Goal: Information Seeking & Learning: Learn about a topic

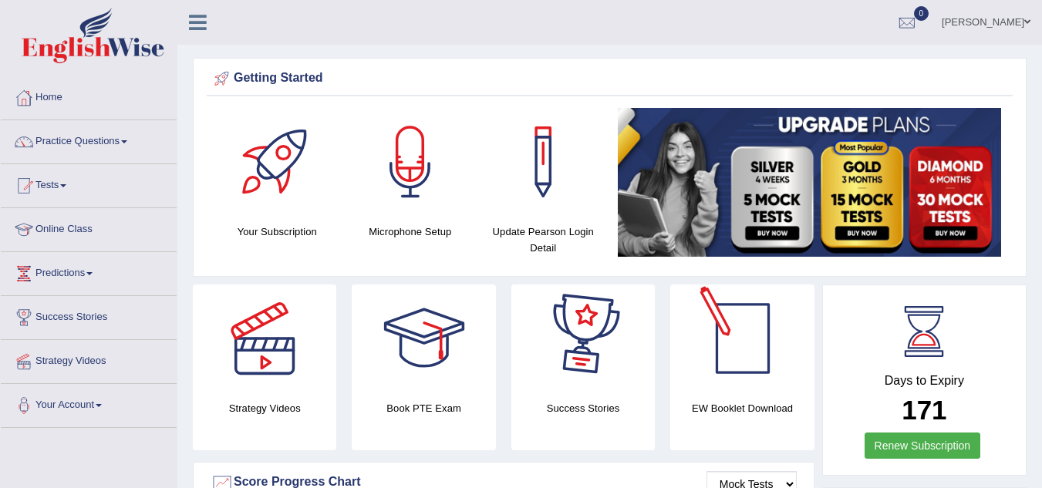
click at [533, 314] on div at bounding box center [583, 339] width 108 height 108
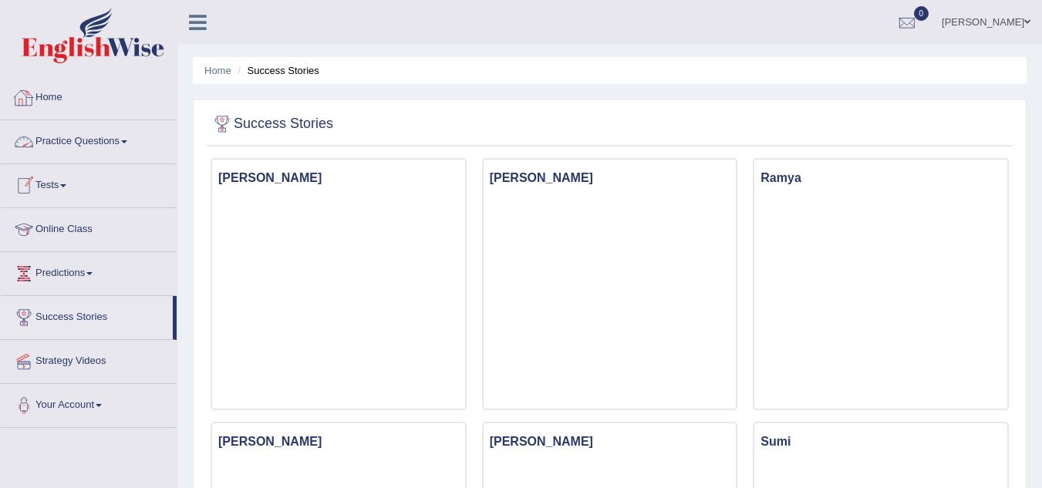
click at [60, 194] on link "Tests" at bounding box center [89, 183] width 176 height 39
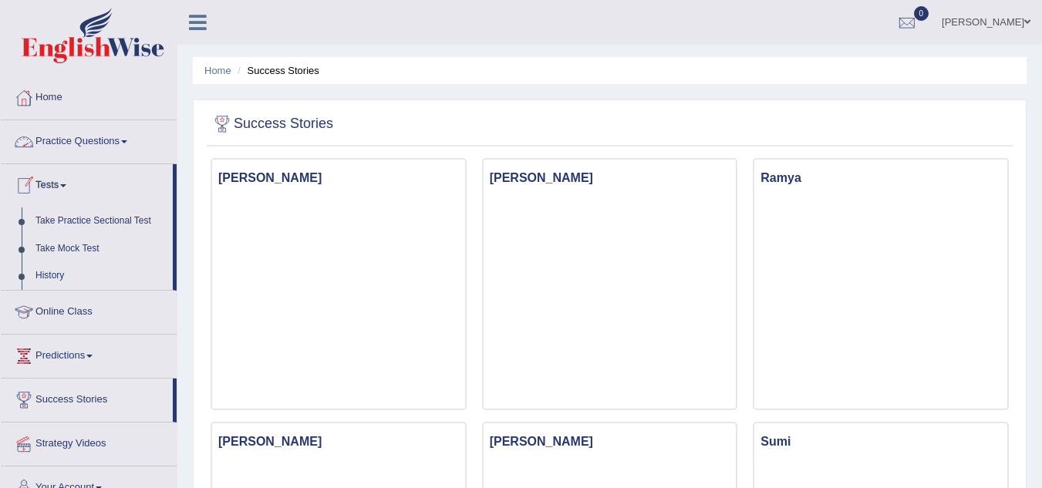
click at [83, 150] on link "Practice Questions" at bounding box center [89, 139] width 176 height 39
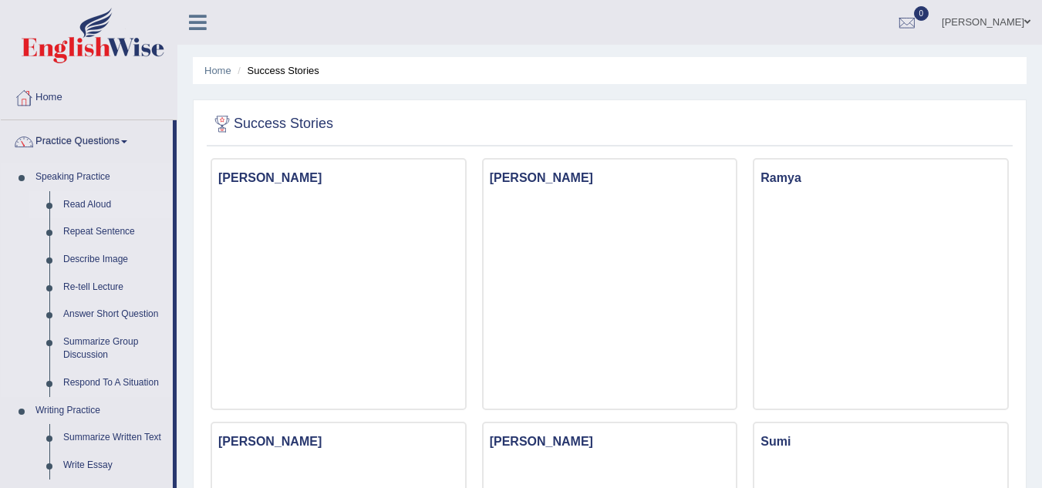
click at [87, 209] on link "Read Aloud" at bounding box center [114, 205] width 116 height 28
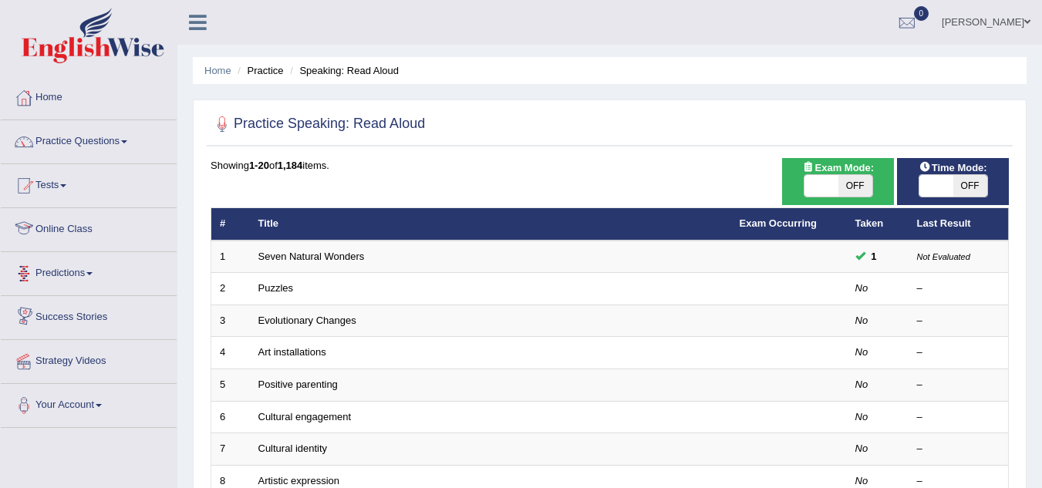
click at [62, 227] on link "Online Class" at bounding box center [89, 227] width 176 height 39
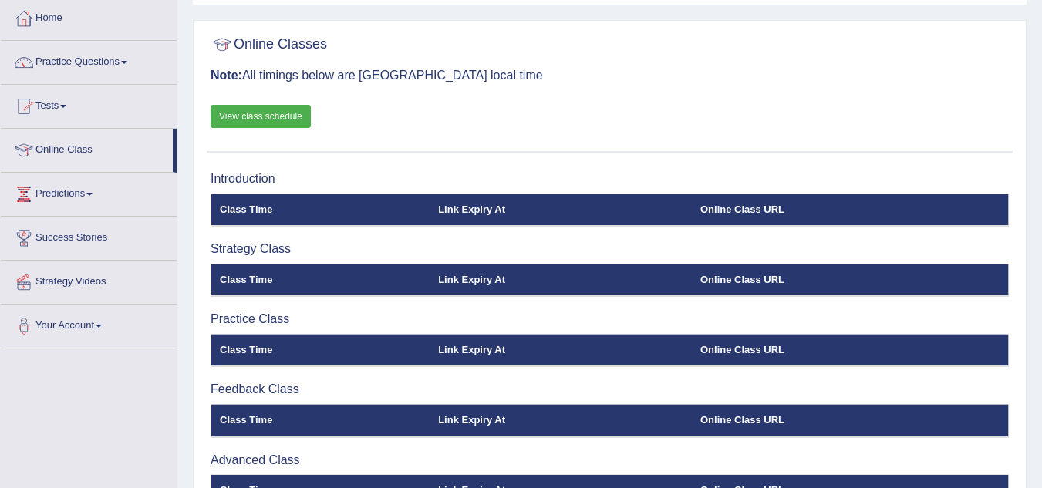
scroll to position [79, 0]
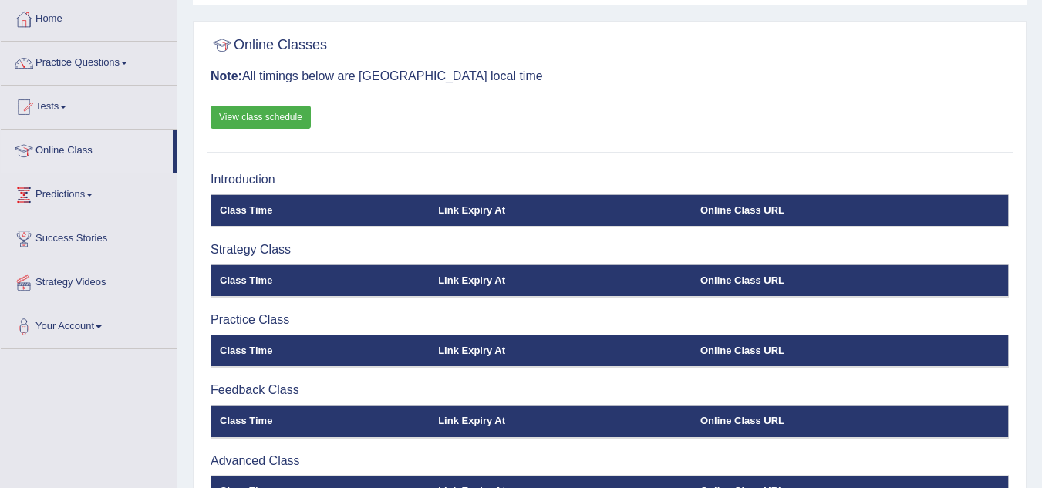
click at [240, 107] on link "View class schedule" at bounding box center [260, 117] width 100 height 23
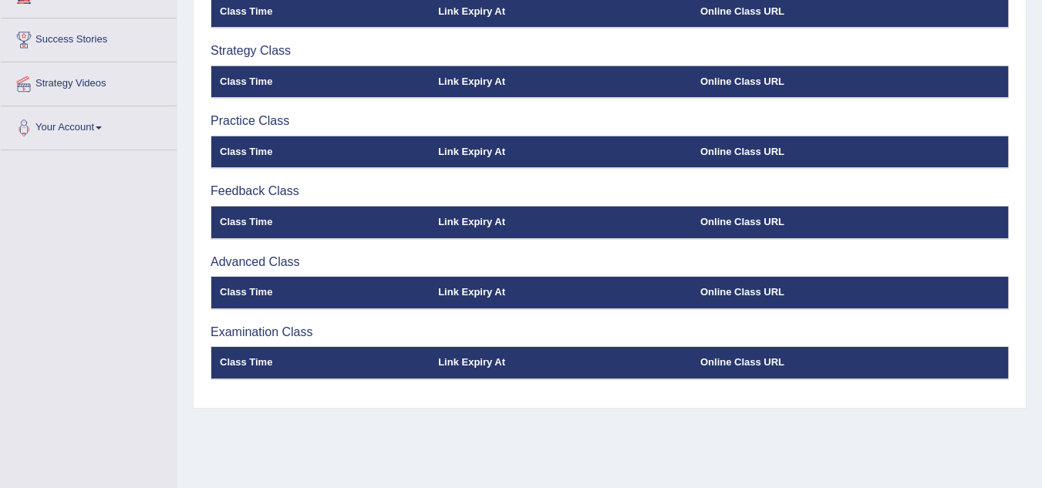
scroll to position [278, 0]
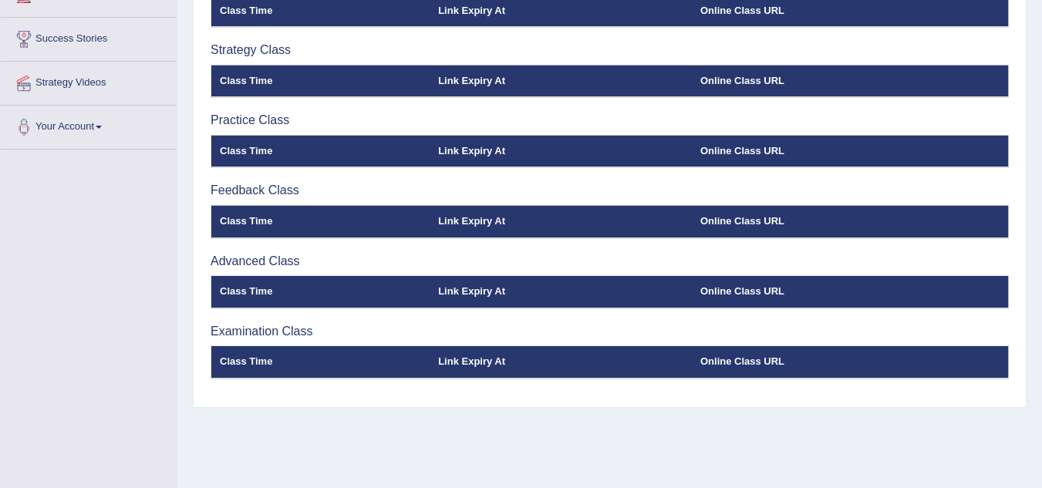
click at [483, 223] on th "Link Expiry At" at bounding box center [560, 221] width 262 height 32
click at [275, 325] on h3 "Examination Class" at bounding box center [609, 332] width 798 height 14
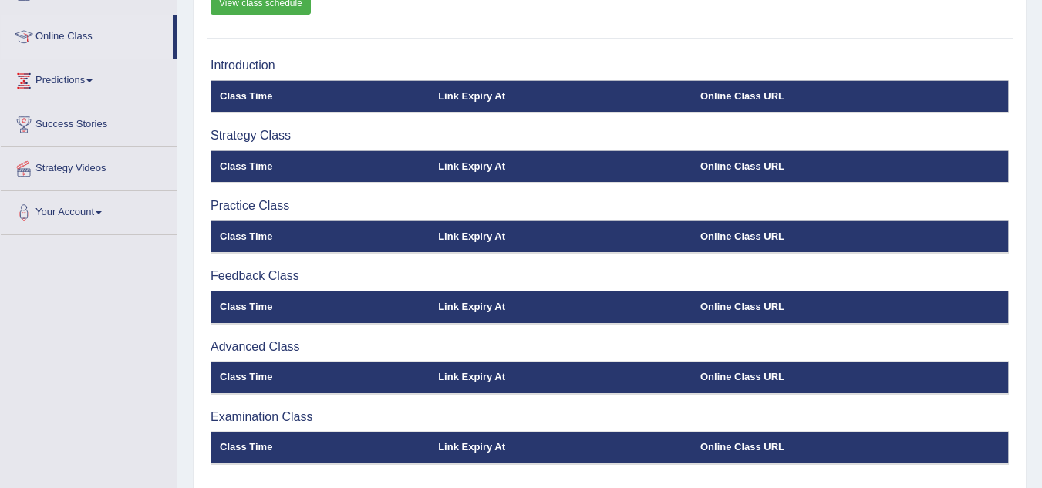
click at [254, 64] on h3 "Introduction" at bounding box center [609, 66] width 798 height 14
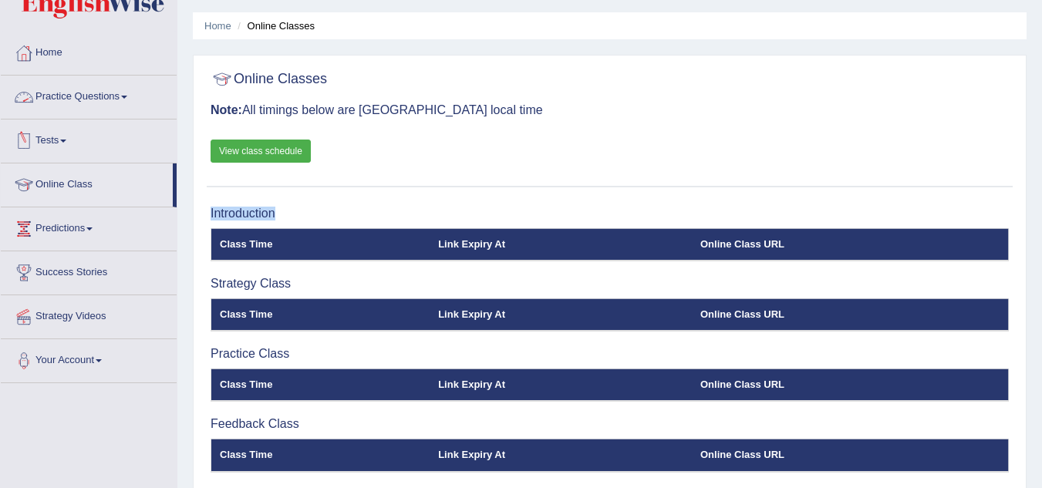
scroll to position [44, 0]
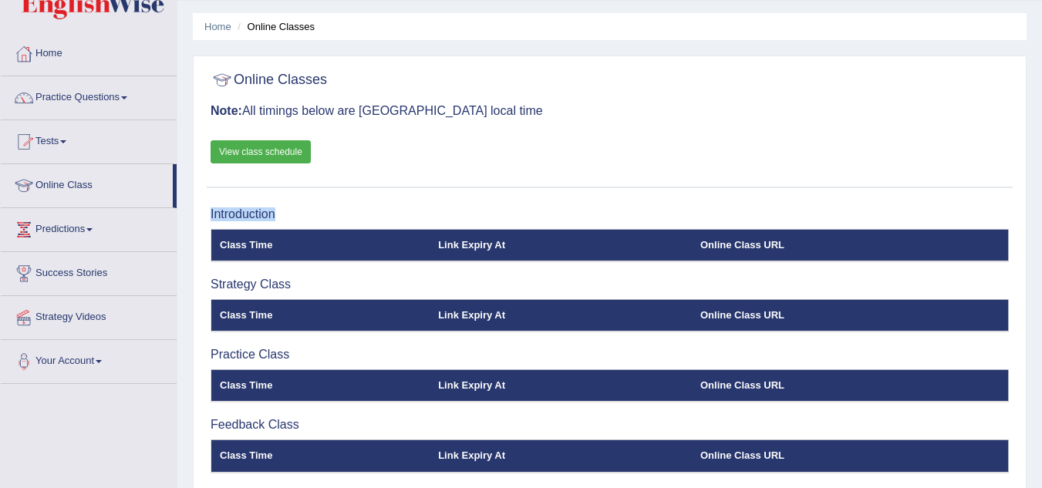
click at [89, 91] on link "Practice Questions" at bounding box center [89, 95] width 176 height 39
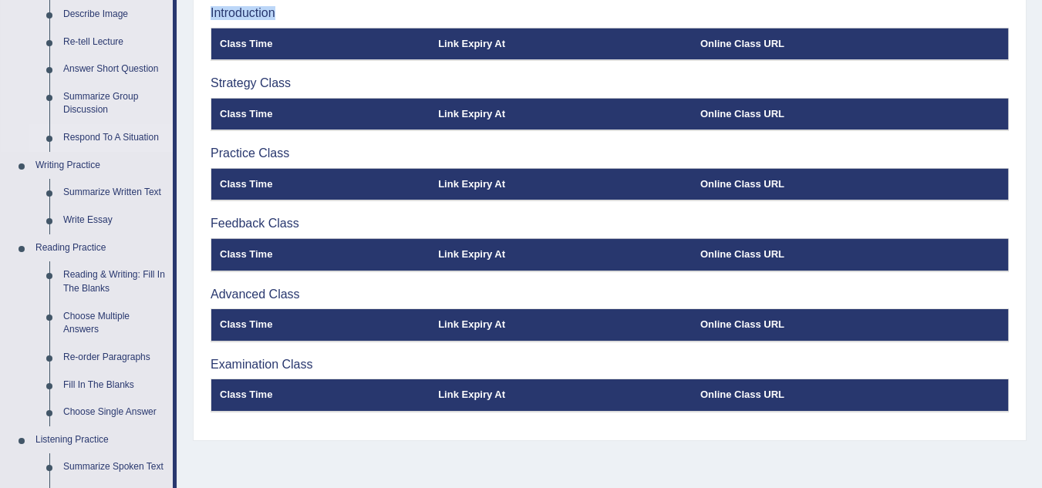
scroll to position [246, 0]
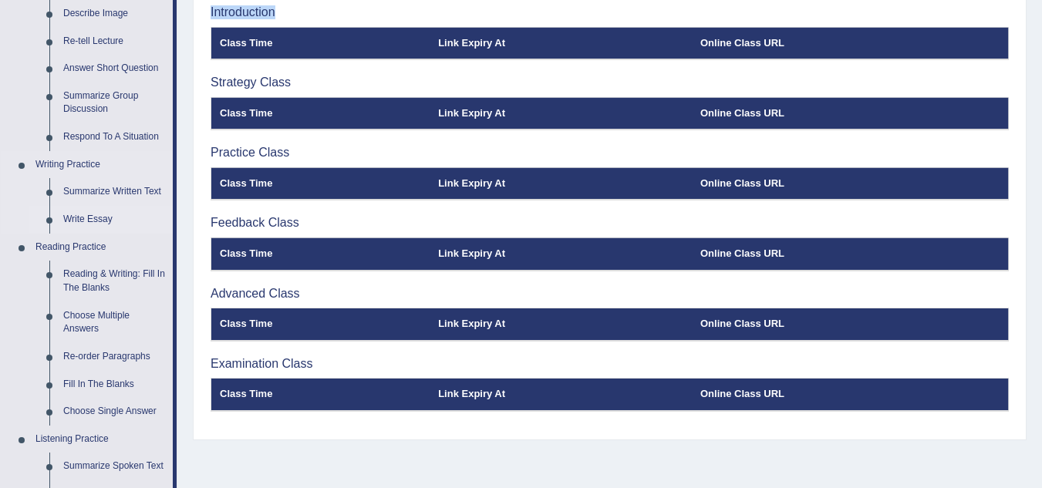
click at [86, 214] on link "Write Essay" at bounding box center [114, 220] width 116 height 28
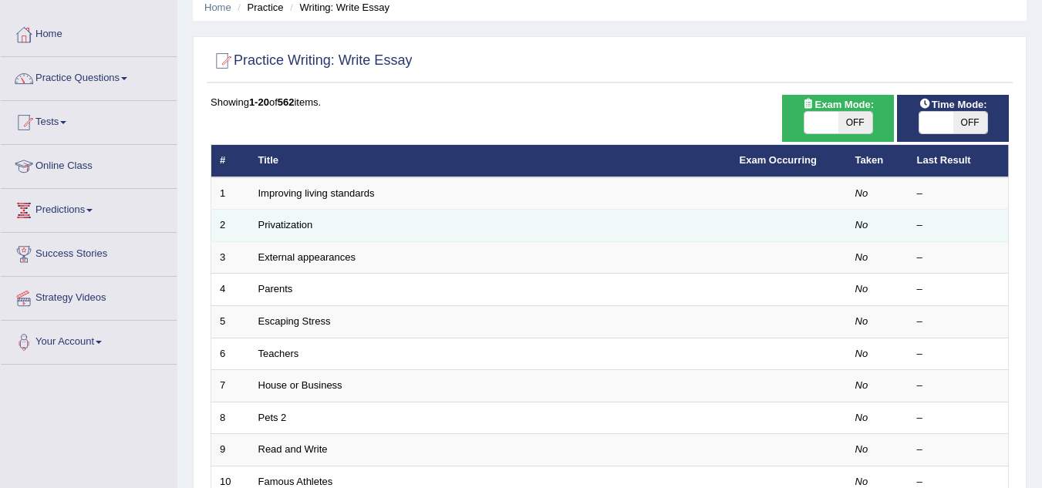
scroll to position [64, 0]
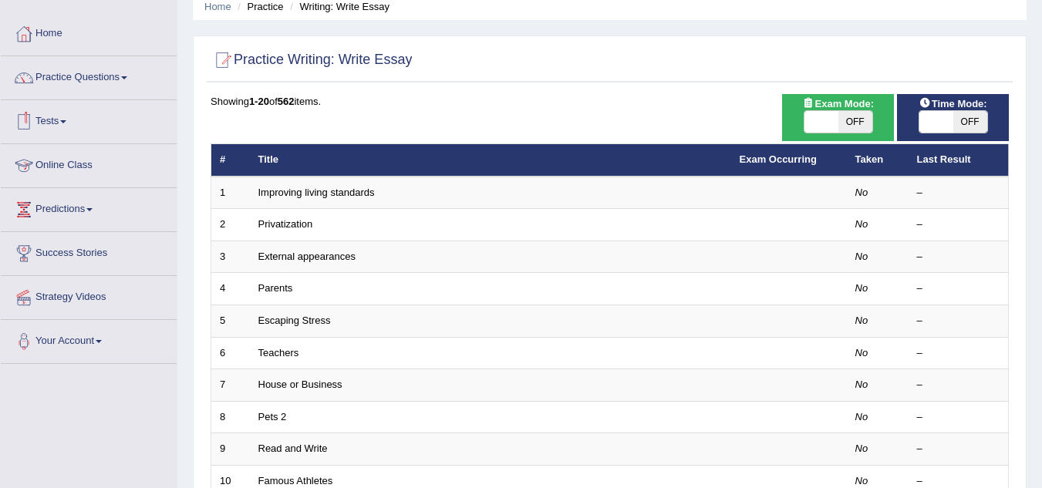
click at [49, 119] on link "Tests" at bounding box center [89, 119] width 176 height 39
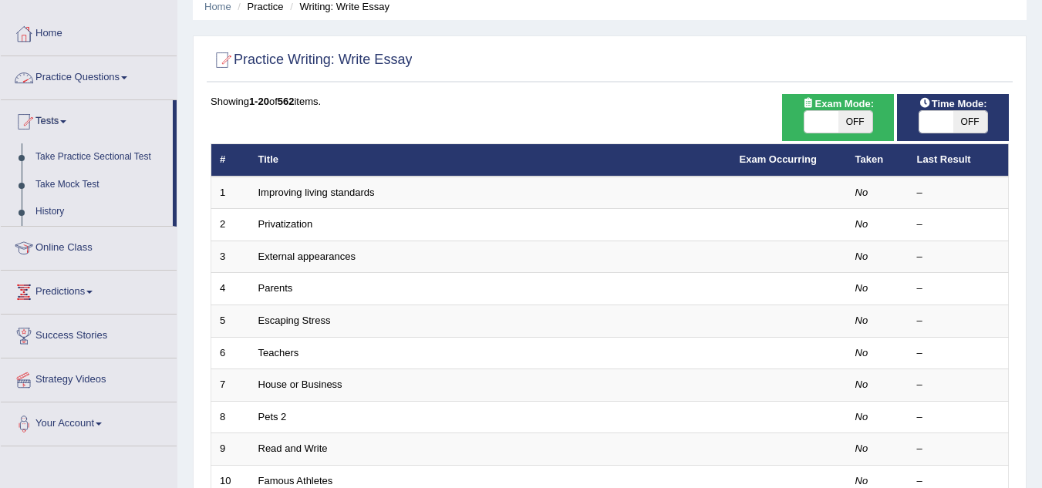
click at [99, 77] on link "Practice Questions" at bounding box center [89, 75] width 176 height 39
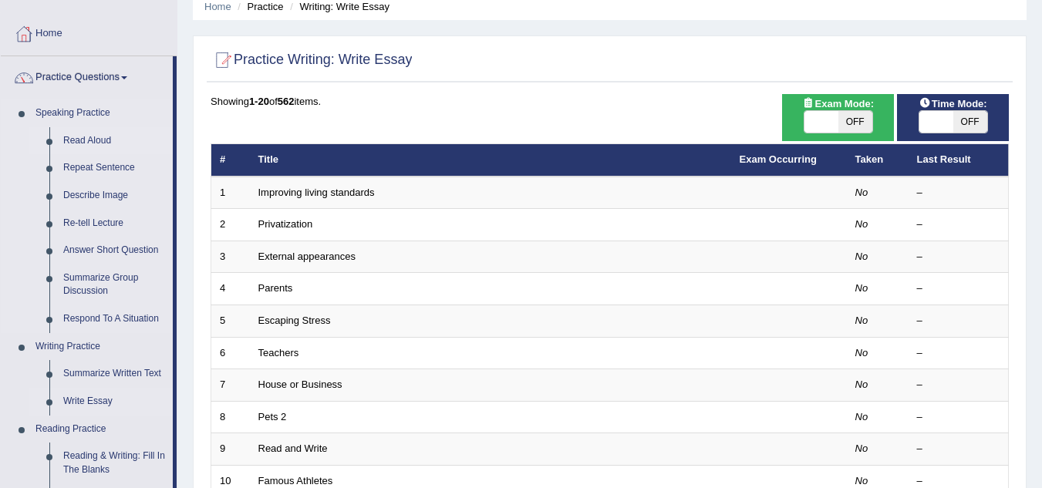
click at [85, 136] on link "Read Aloud" at bounding box center [114, 141] width 116 height 28
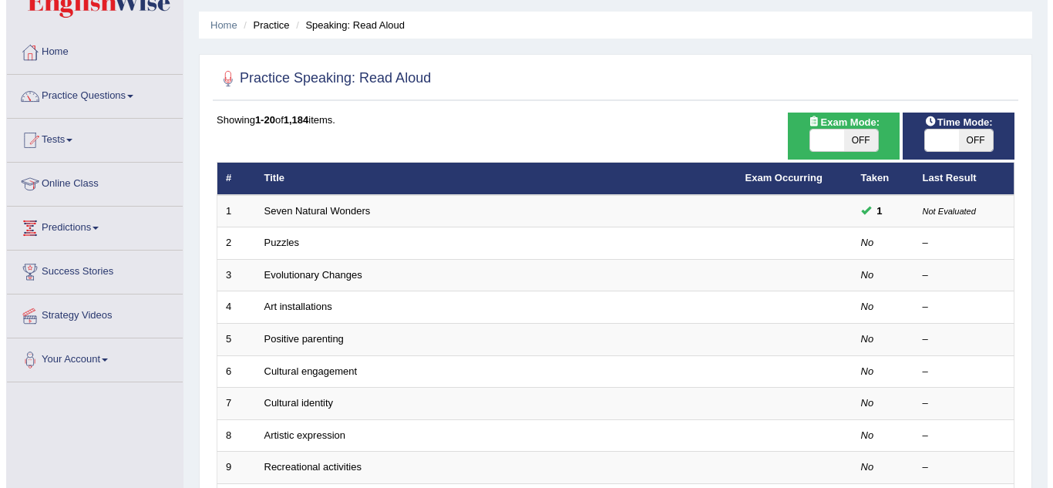
scroll to position [48, 0]
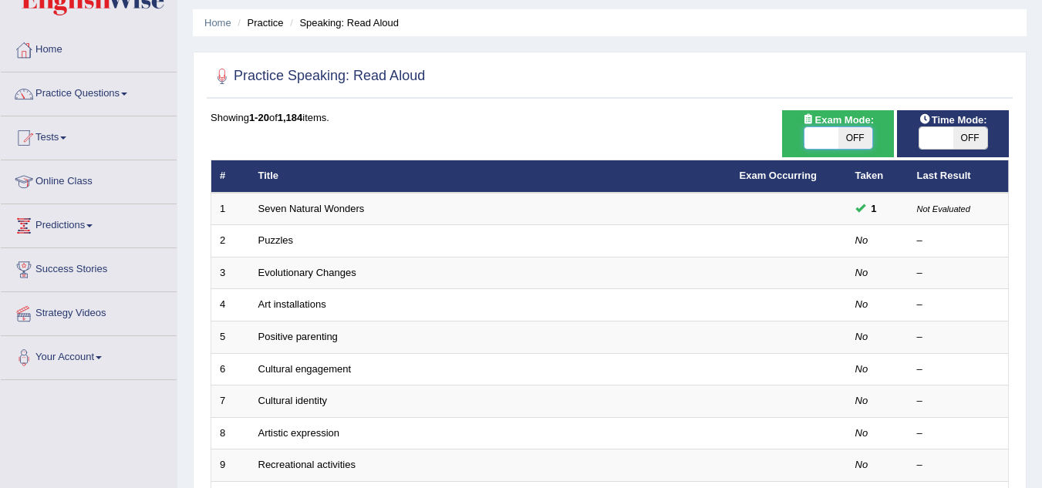
click at [833, 136] on span at bounding box center [821, 138] width 34 height 22
checkbox input "true"
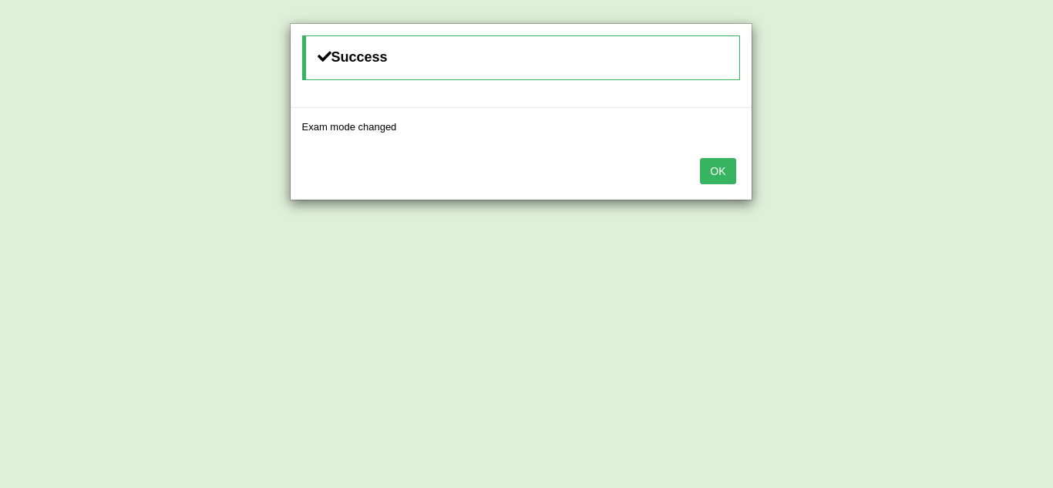
click at [718, 179] on button "OK" at bounding box center [717, 171] width 35 height 26
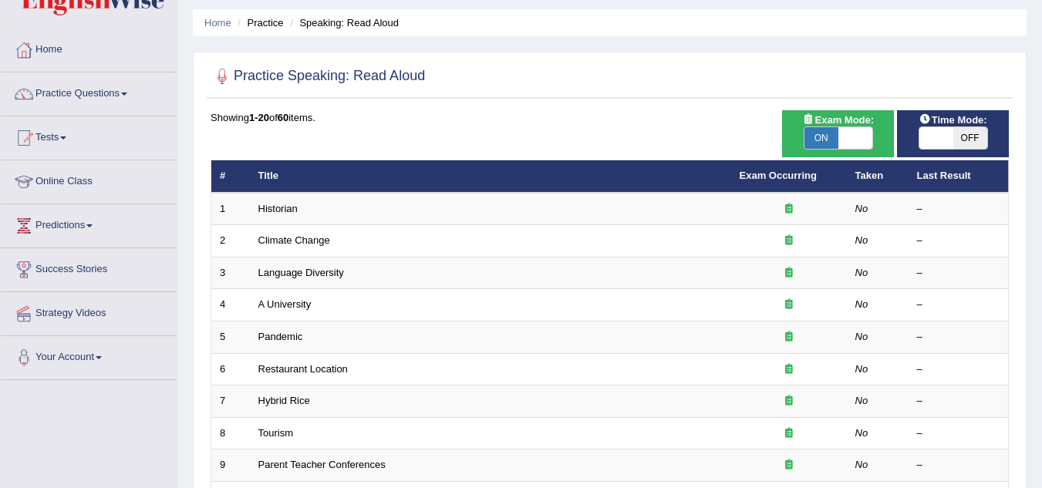
click at [820, 136] on span "ON" at bounding box center [821, 138] width 34 height 22
checkbox input "false"
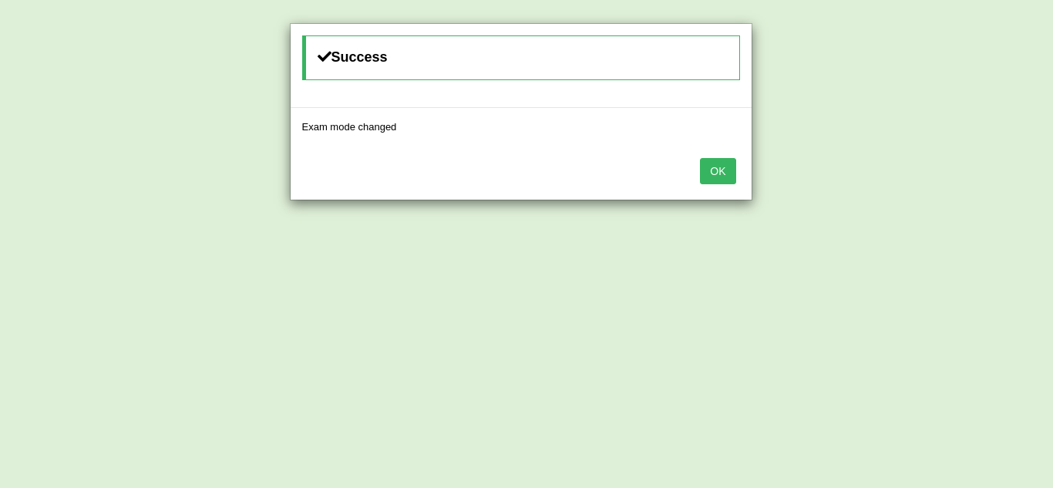
click at [711, 182] on button "OK" at bounding box center [717, 171] width 35 height 26
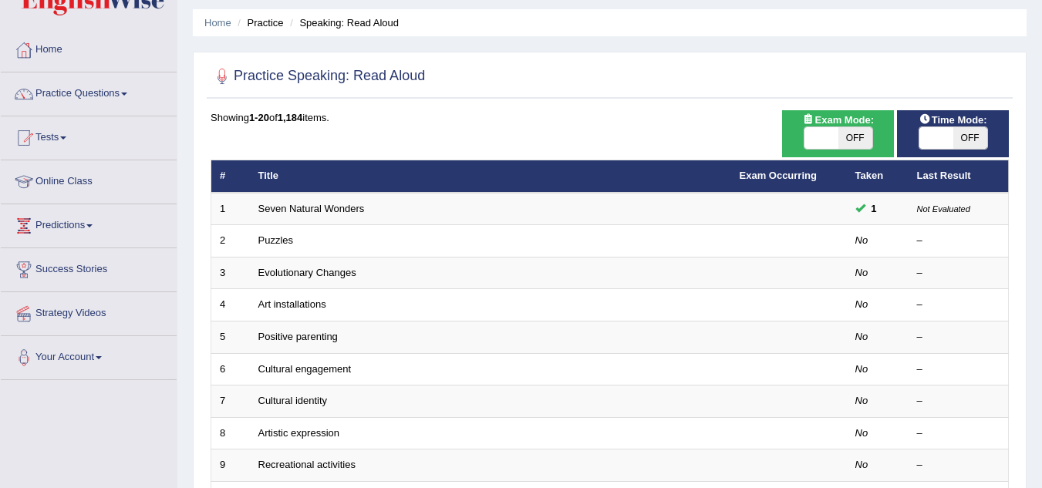
click at [944, 140] on span at bounding box center [936, 138] width 34 height 22
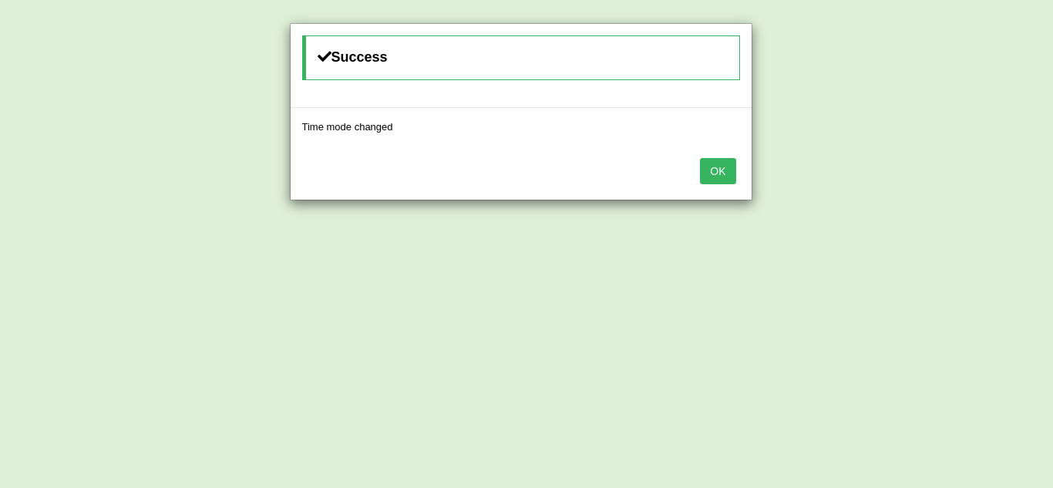
click at [720, 179] on button "OK" at bounding box center [717, 171] width 35 height 26
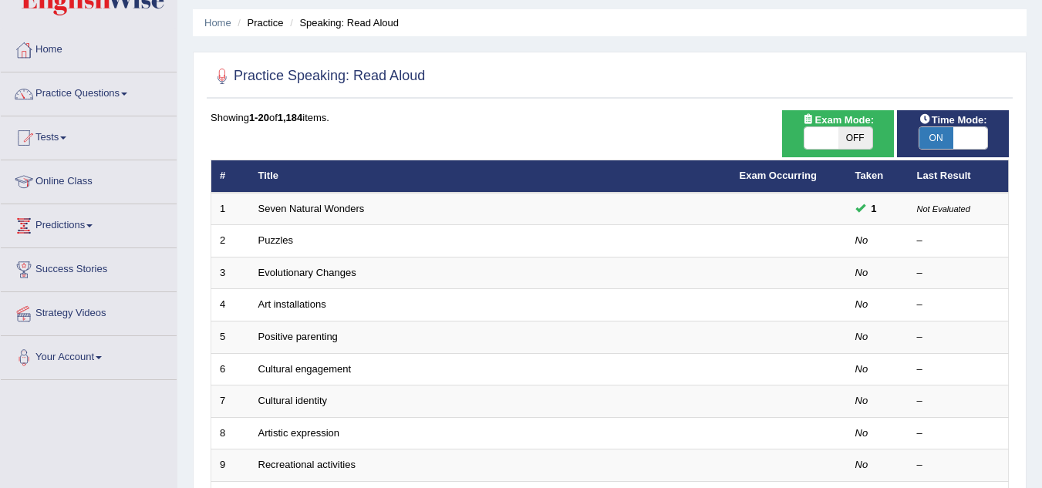
click at [938, 137] on span "ON" at bounding box center [936, 138] width 34 height 22
checkbox input "false"
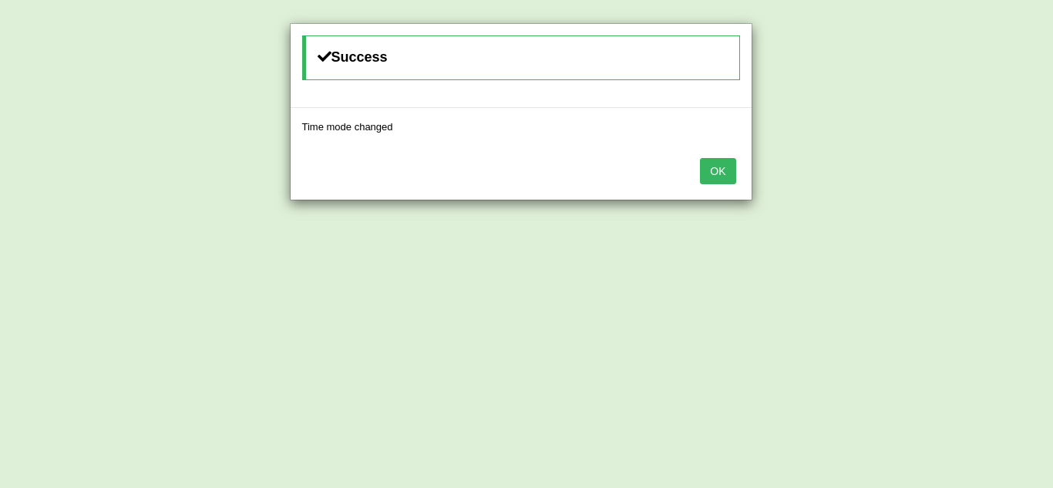
click at [711, 171] on button "OK" at bounding box center [717, 171] width 35 height 26
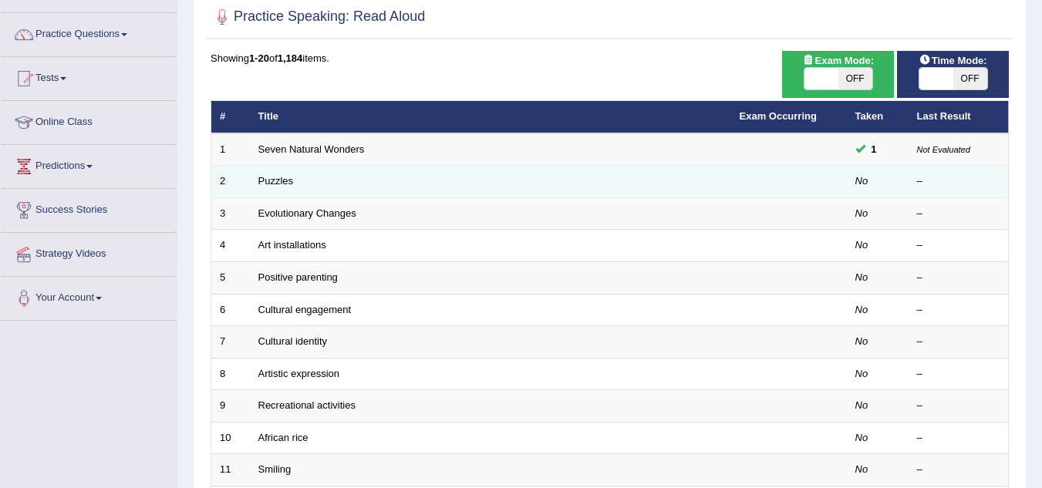
scroll to position [109, 0]
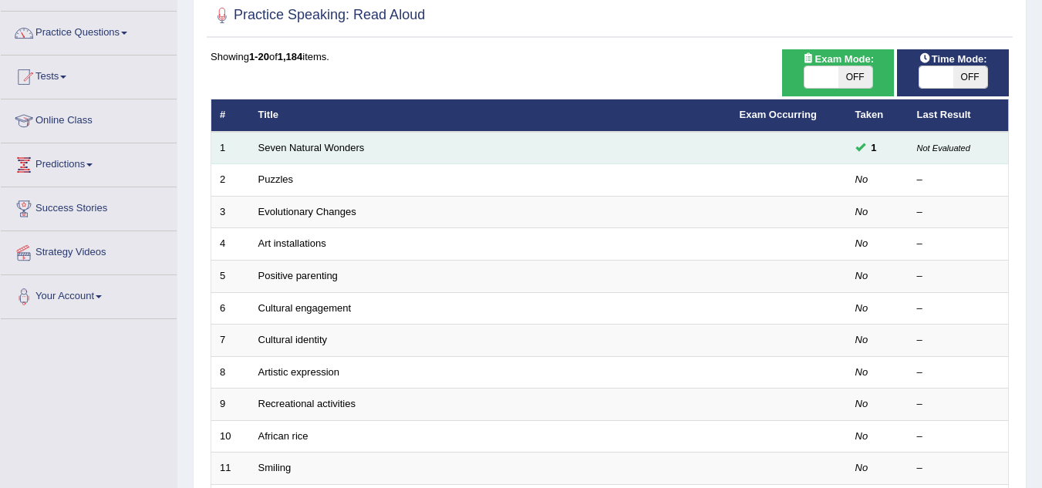
click at [928, 145] on small "Not Evaluated" at bounding box center [943, 147] width 53 height 9
click at [859, 151] on span at bounding box center [860, 147] width 10 height 10
click at [930, 157] on td "Not Evaluated" at bounding box center [958, 148] width 100 height 32
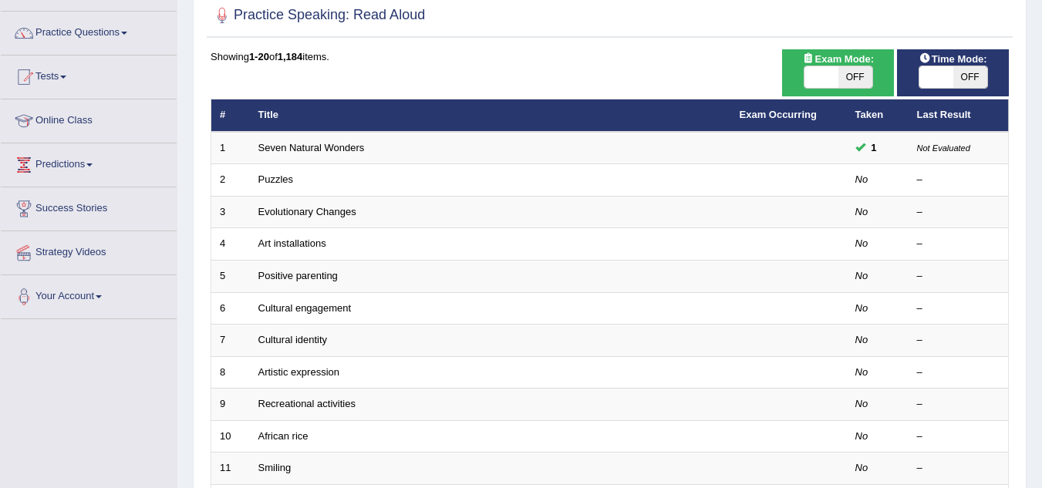
scroll to position [0, 0]
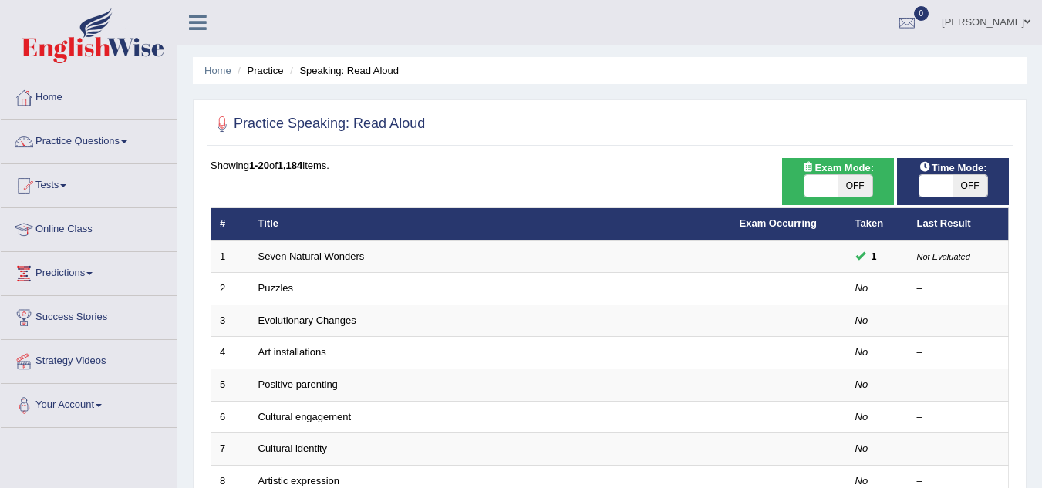
click at [81, 365] on link "Strategy Videos" at bounding box center [89, 359] width 176 height 39
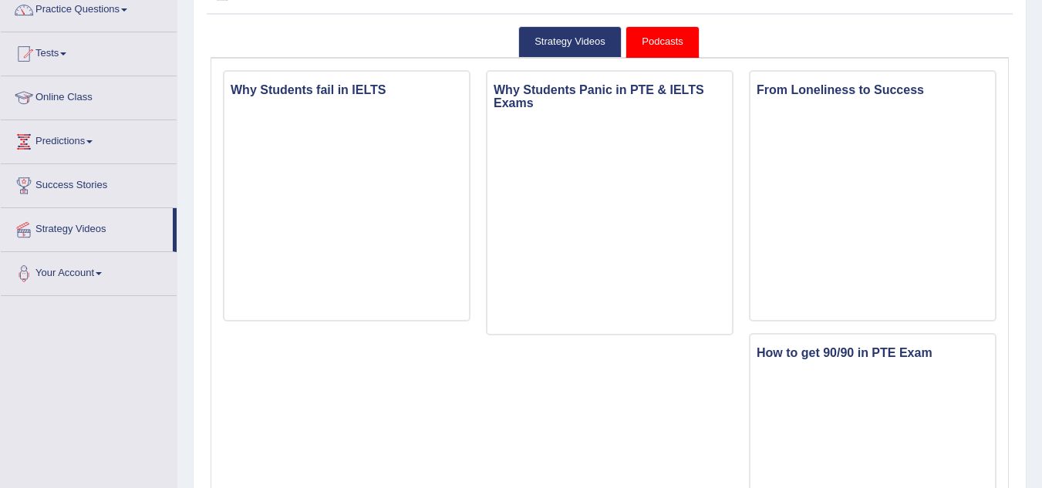
scroll to position [133, 0]
click at [672, 39] on link "Podcasts" at bounding box center [661, 41] width 73 height 32
click at [567, 45] on link "Strategy Videos" at bounding box center [569, 41] width 103 height 32
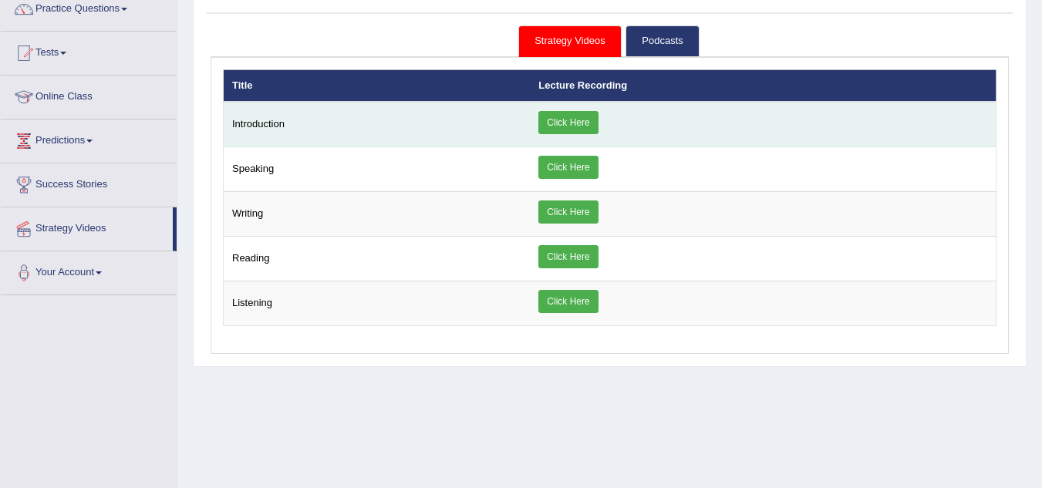
click at [567, 117] on link "Click Here" at bounding box center [567, 122] width 59 height 23
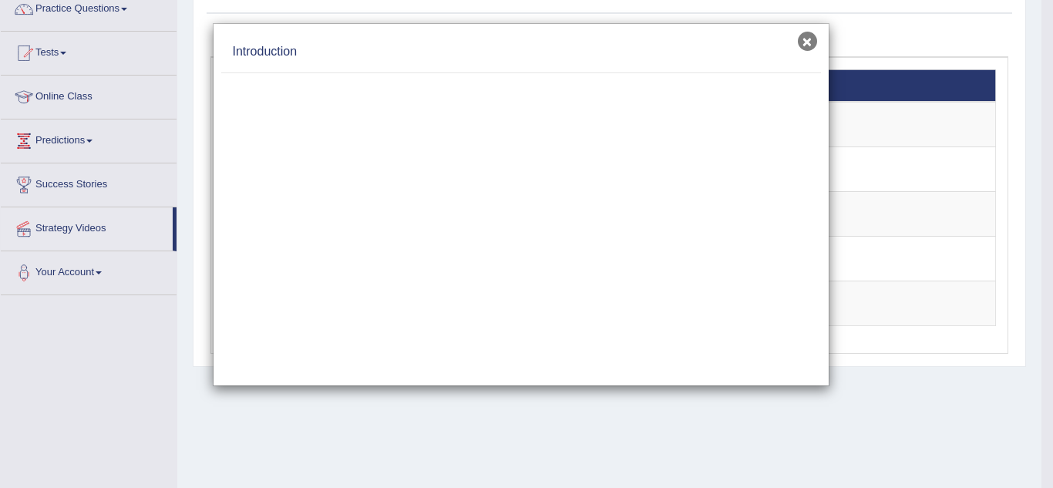
click at [807, 43] on button "×" at bounding box center [807, 41] width 19 height 19
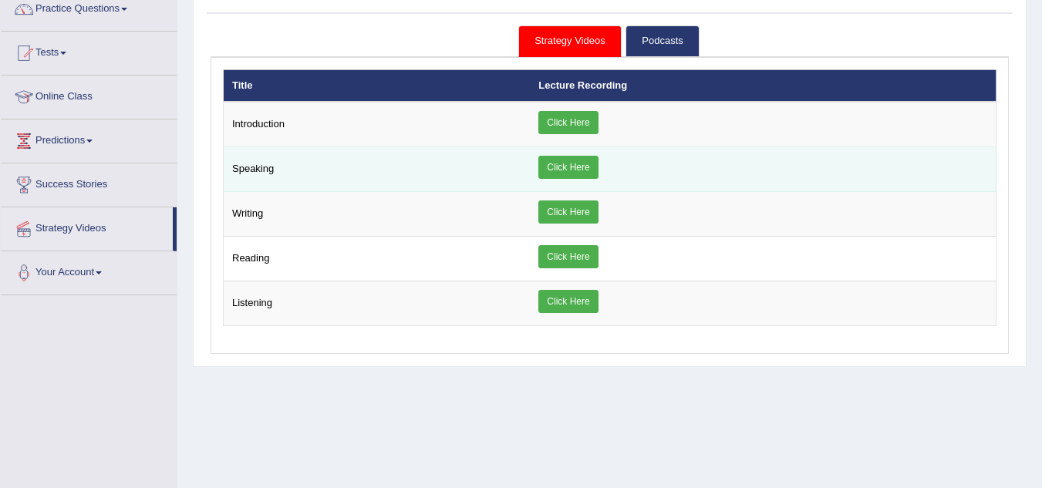
click at [557, 163] on link "Click Here" at bounding box center [567, 167] width 59 height 23
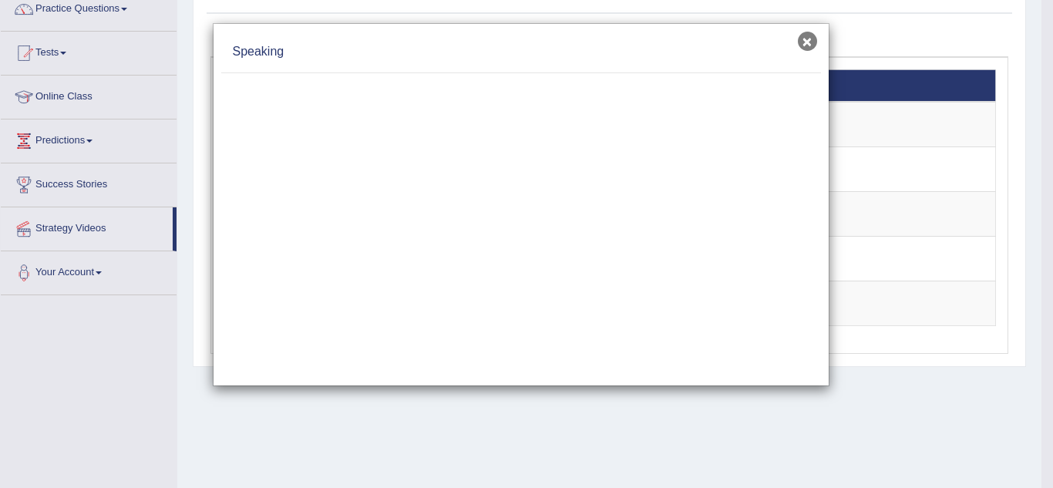
click at [806, 44] on button "×" at bounding box center [807, 41] width 19 height 19
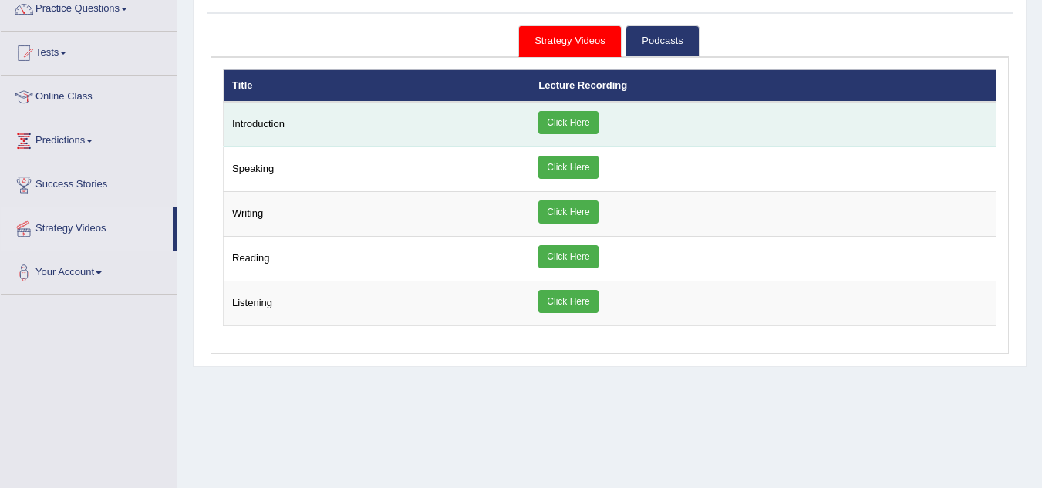
click at [551, 123] on link "Click Here" at bounding box center [567, 122] width 59 height 23
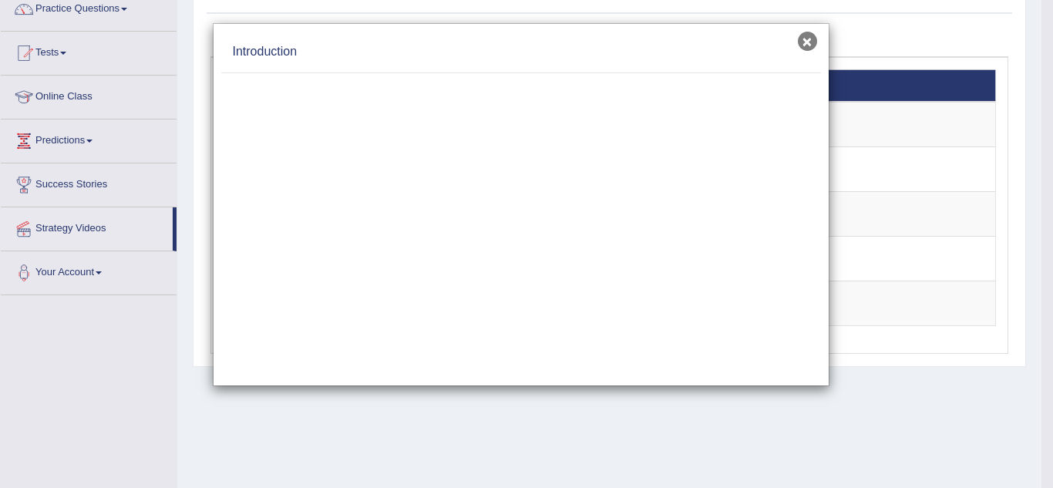
click at [800, 36] on button "×" at bounding box center [807, 41] width 19 height 19
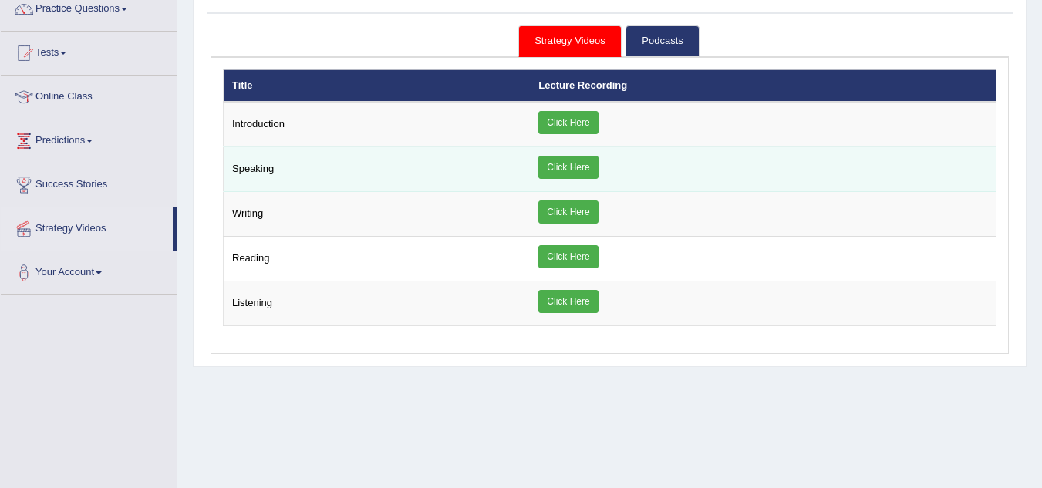
click at [571, 172] on link "Click Here" at bounding box center [567, 167] width 59 height 23
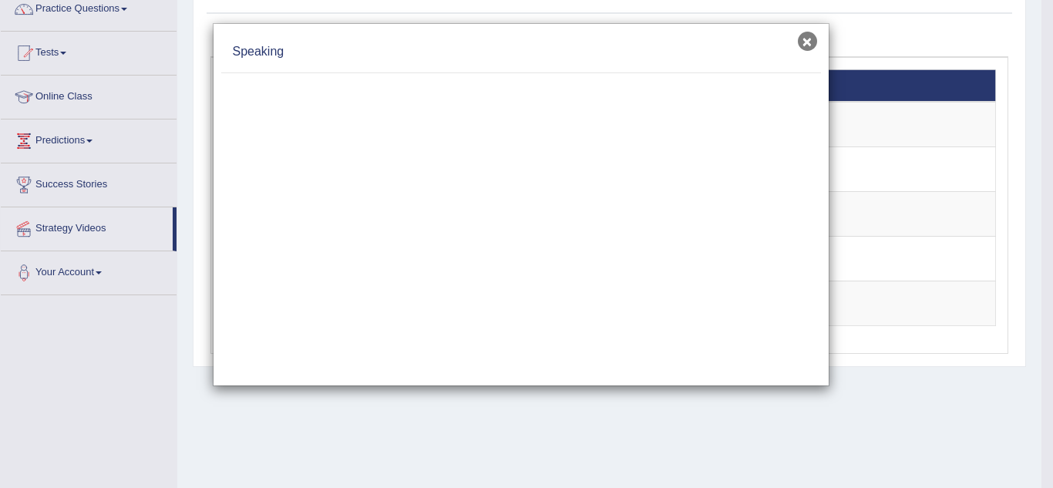
click at [800, 45] on button "×" at bounding box center [807, 41] width 19 height 19
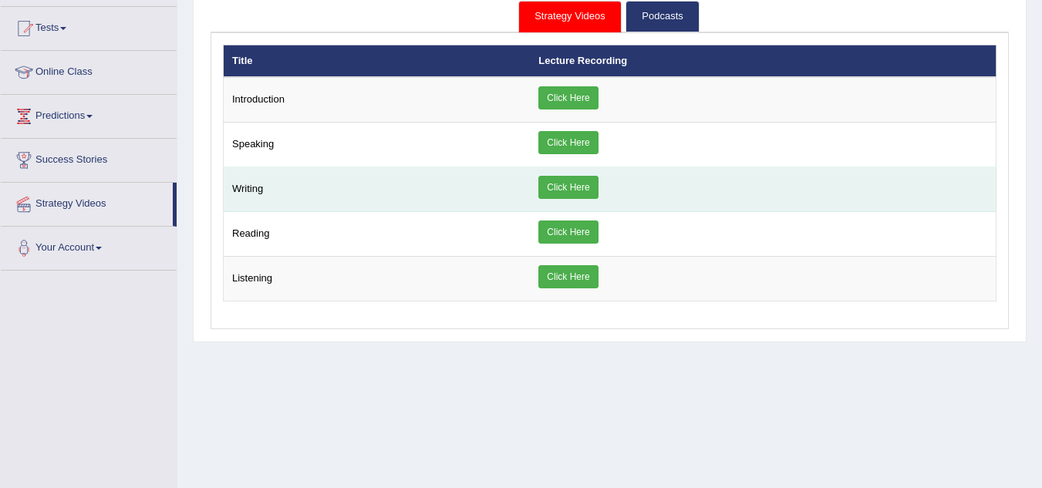
scroll to position [158, 0]
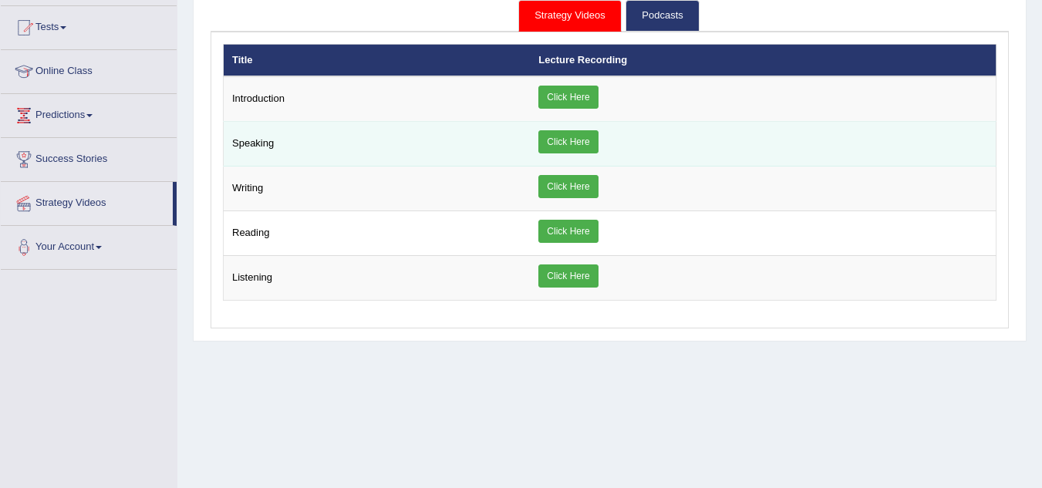
click at [572, 148] on link "Click Here" at bounding box center [567, 141] width 59 height 23
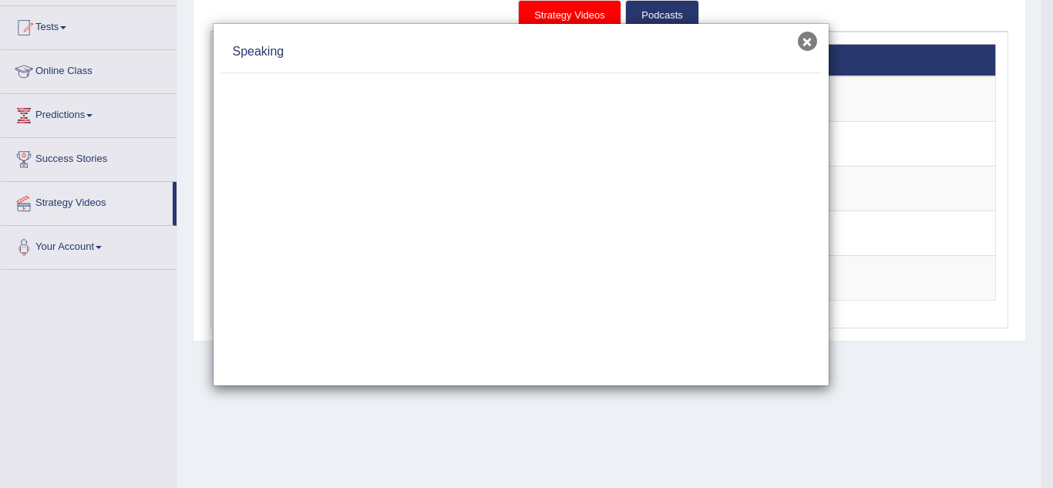
click at [806, 43] on button "×" at bounding box center [807, 41] width 19 height 19
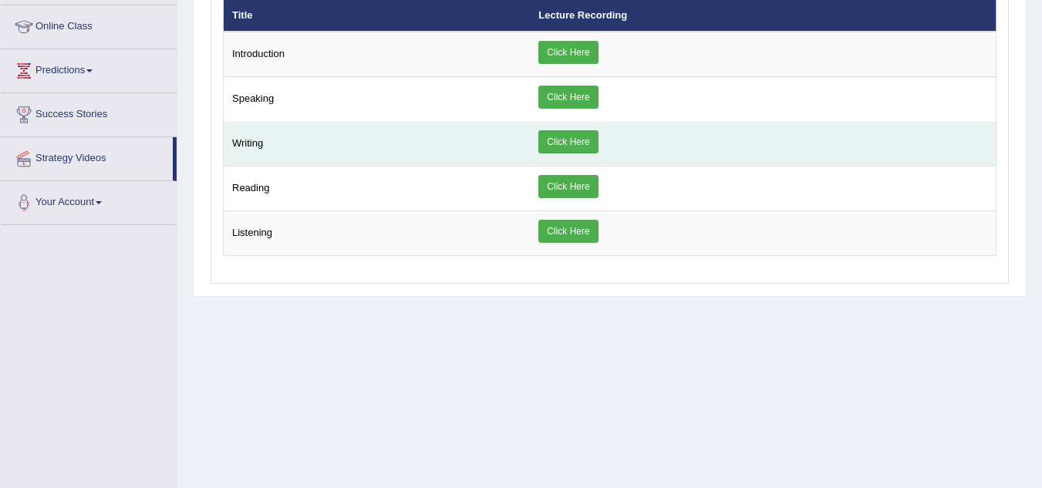
scroll to position [204, 0]
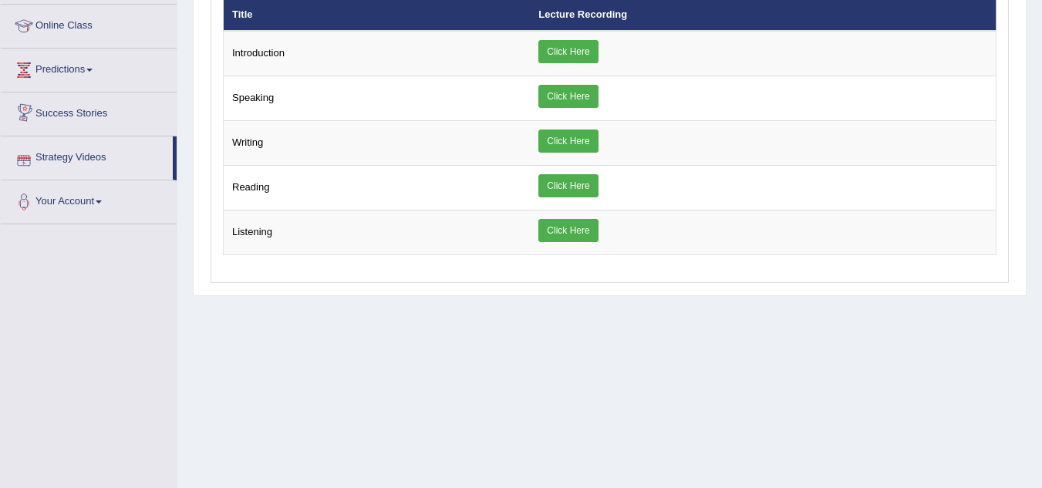
click at [69, 153] on link "Strategy Videos" at bounding box center [87, 155] width 172 height 39
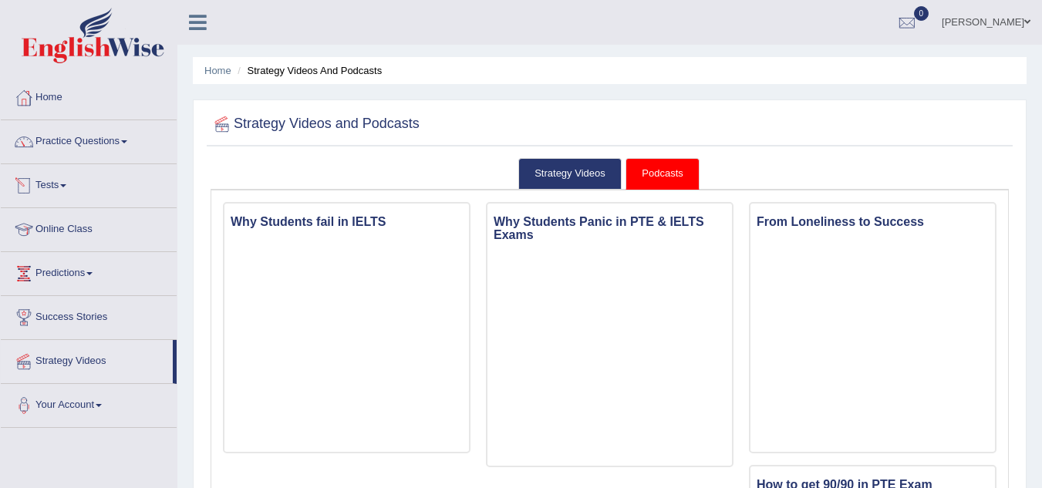
click at [54, 190] on link "Tests" at bounding box center [89, 183] width 176 height 39
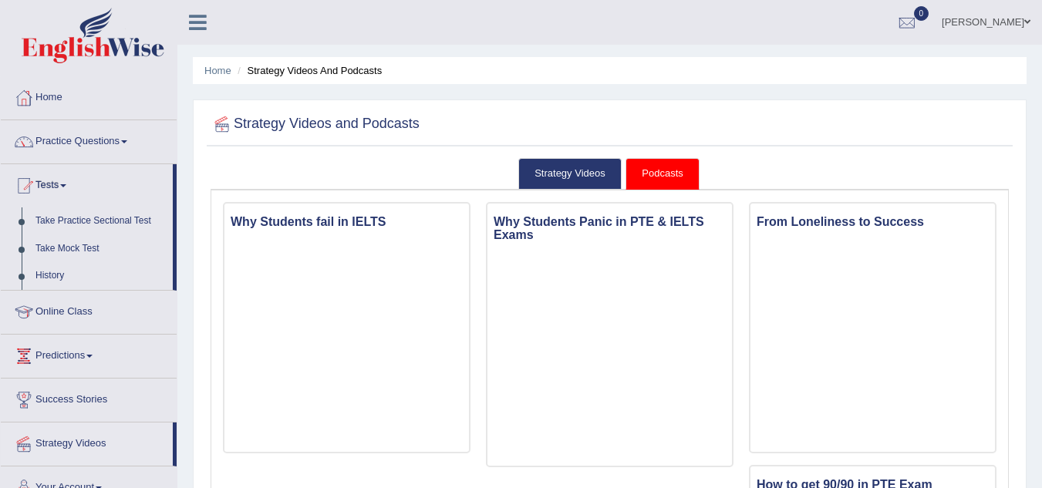
click at [60, 185] on link "Tests" at bounding box center [87, 183] width 172 height 39
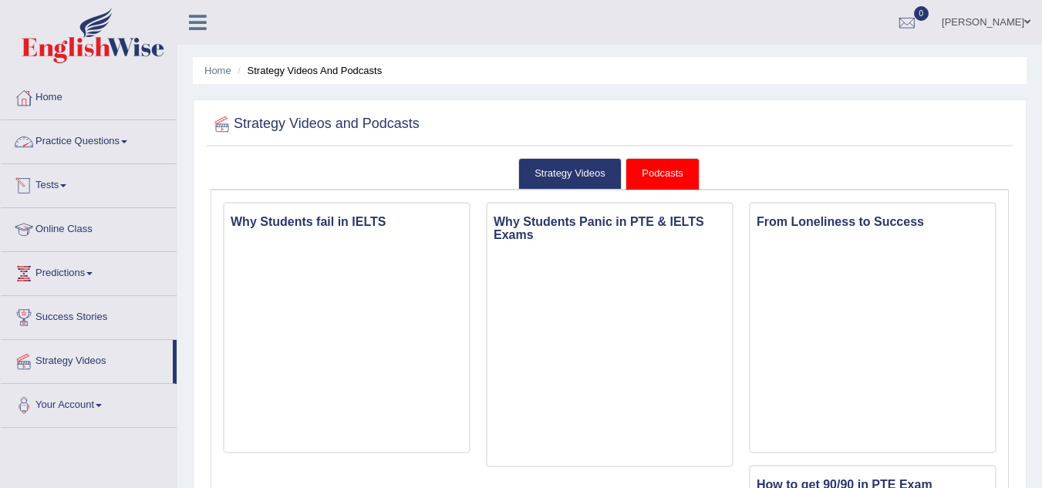
click at [82, 135] on link "Practice Questions" at bounding box center [89, 139] width 176 height 39
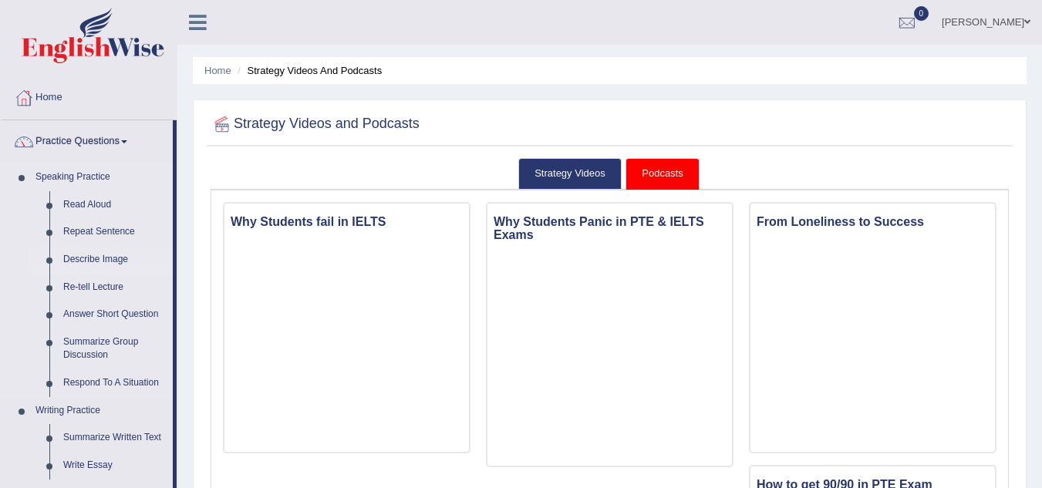
click at [99, 260] on link "Describe Image" at bounding box center [114, 260] width 116 height 28
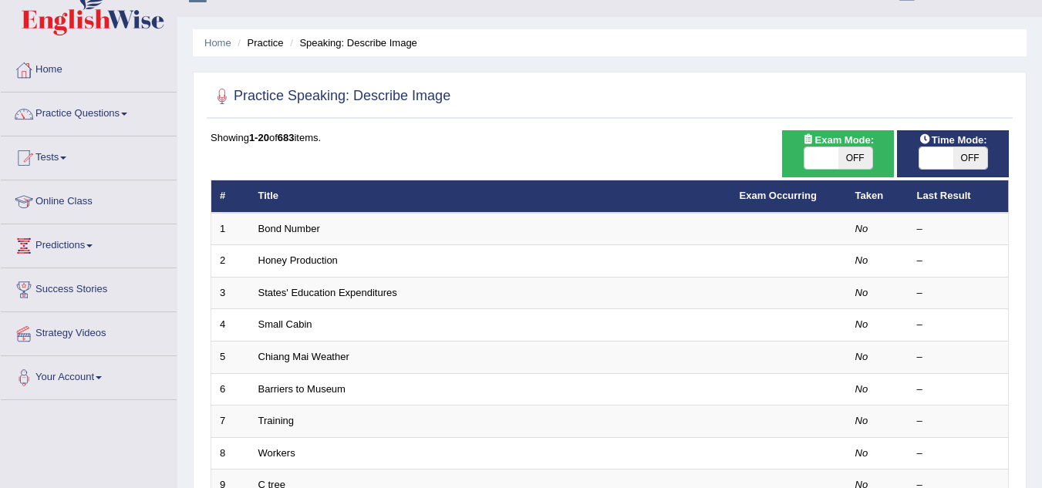
scroll to position [29, 0]
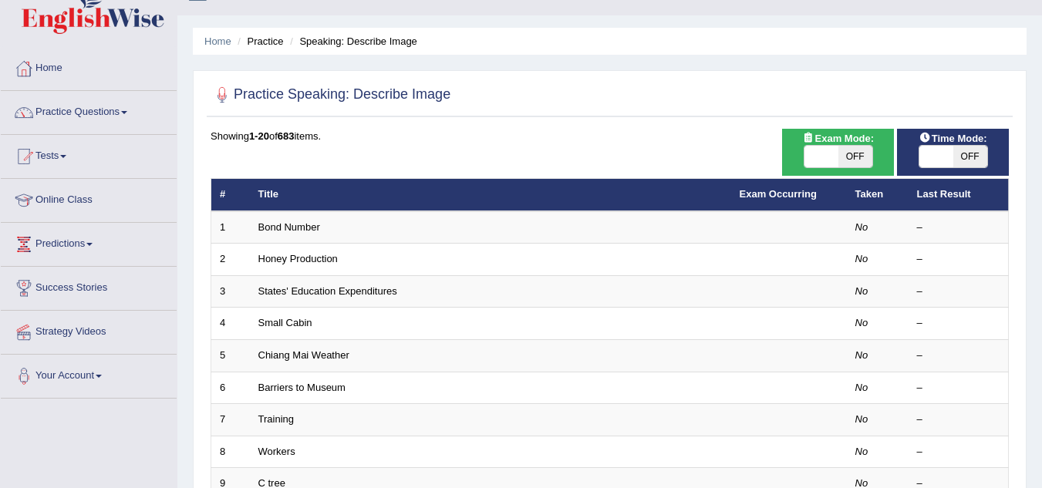
click at [389, 86] on h2 "Practice Speaking: Describe Image" at bounding box center [330, 94] width 240 height 23
click at [462, 98] on div at bounding box center [609, 95] width 798 height 32
click at [221, 90] on div at bounding box center [221, 94] width 23 height 23
click at [63, 150] on link "Tests" at bounding box center [89, 154] width 176 height 39
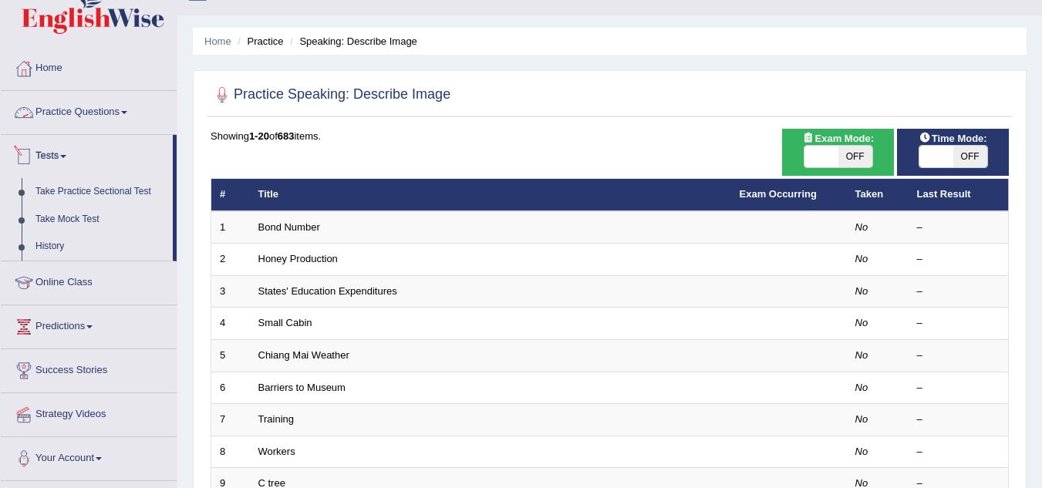
click at [96, 109] on link "Practice Questions" at bounding box center [89, 110] width 176 height 39
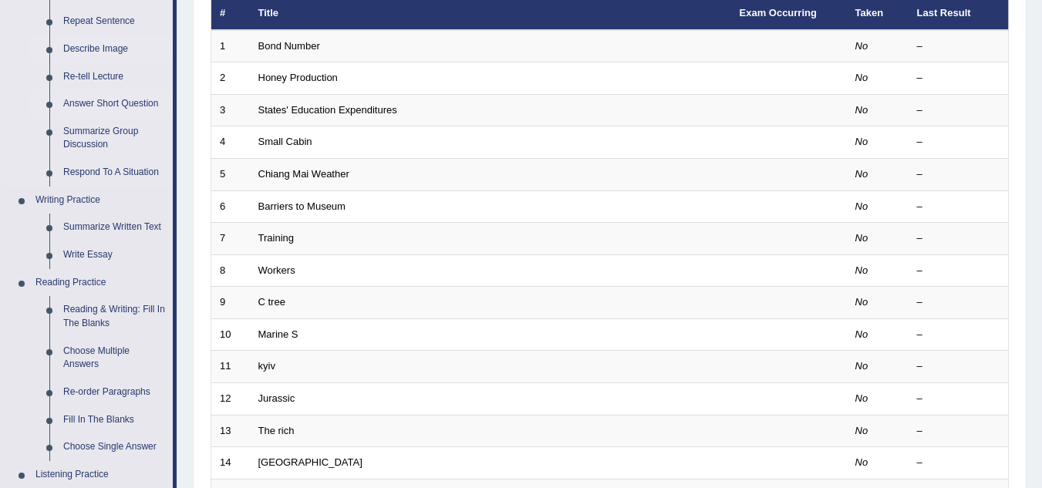
scroll to position [210, 0]
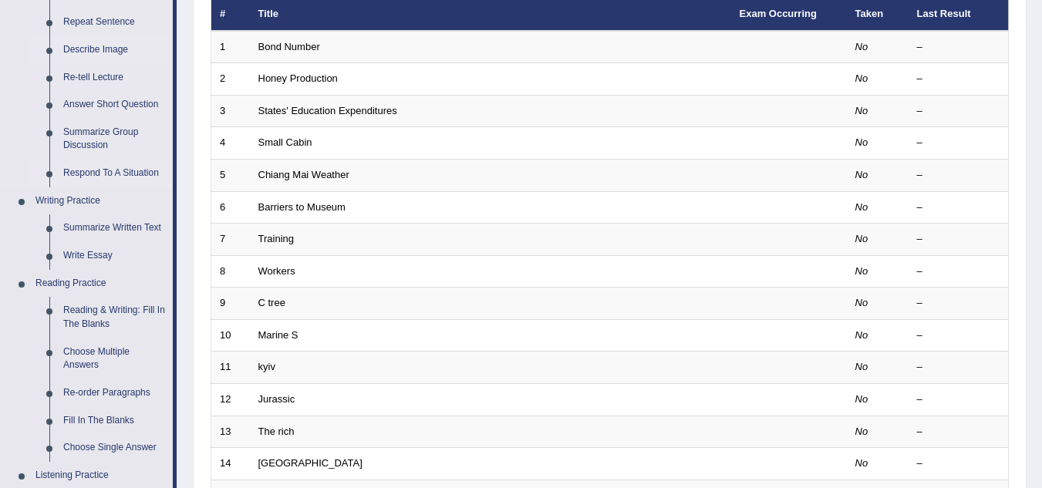
click at [106, 173] on link "Respond To A Situation" at bounding box center [114, 174] width 116 height 28
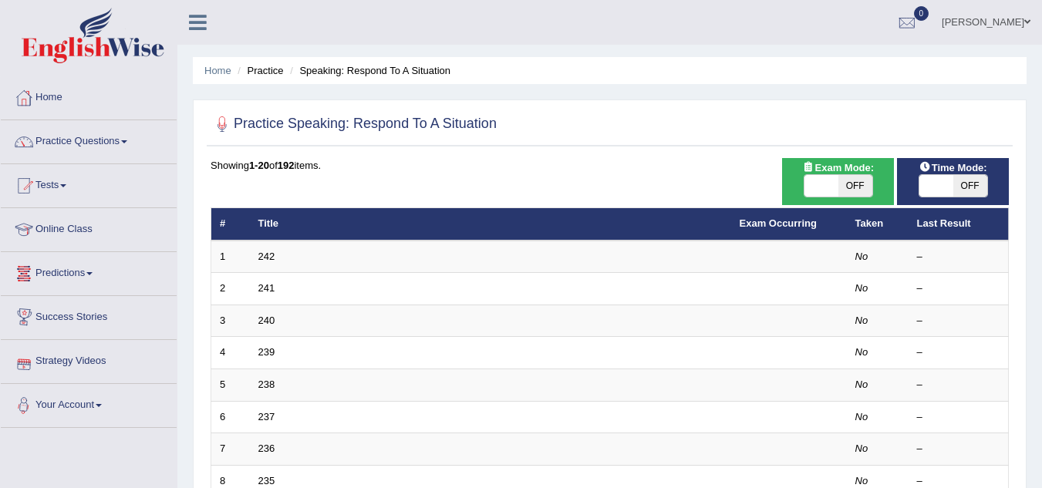
click at [80, 276] on link "Predictions" at bounding box center [89, 271] width 176 height 39
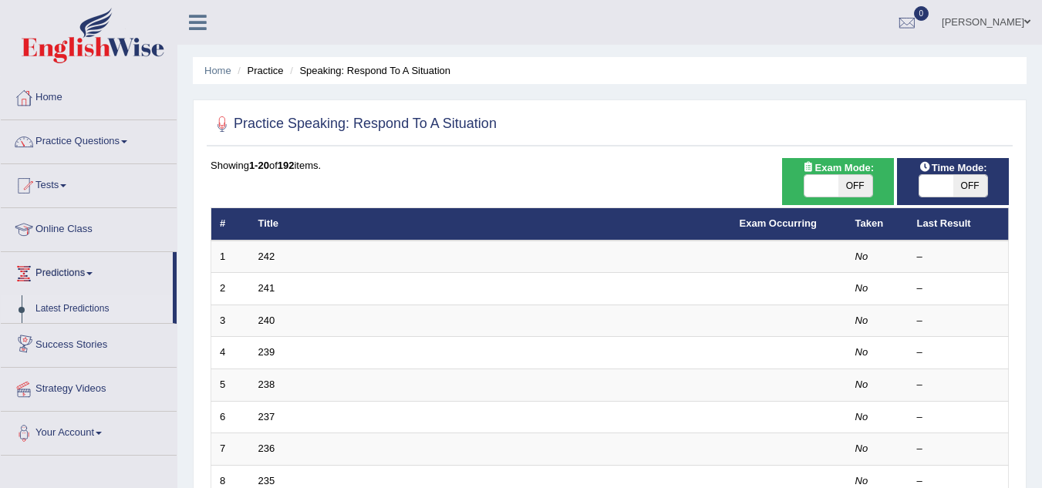
click at [85, 306] on link "Latest Predictions" at bounding box center [101, 309] width 144 height 28
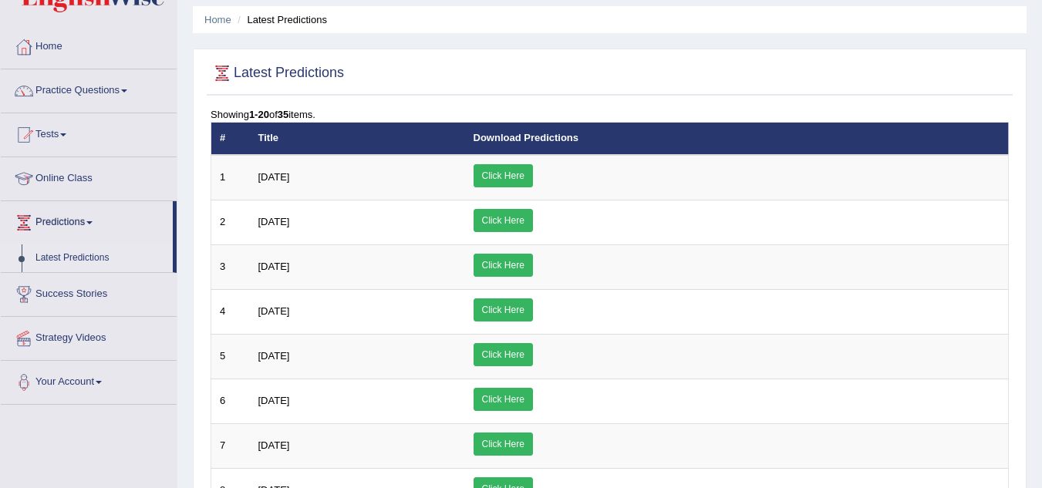
scroll to position [51, 0]
click at [79, 386] on link "Your Account" at bounding box center [89, 380] width 176 height 39
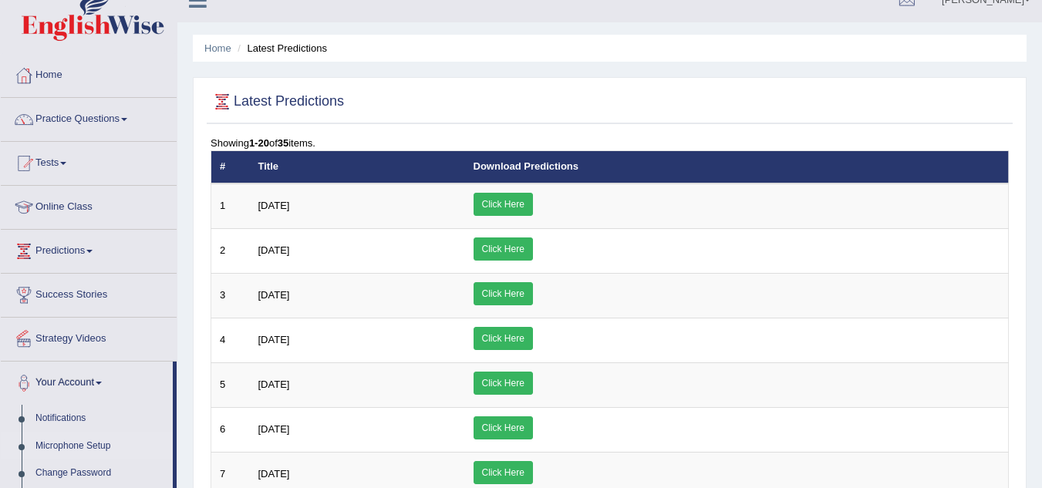
scroll to position [0, 0]
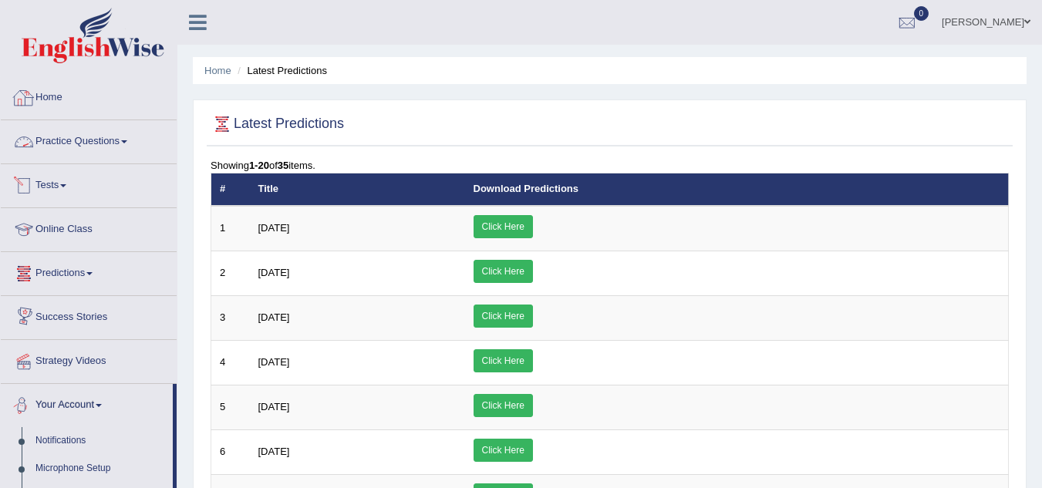
click at [210, 20] on link at bounding box center [197, 20] width 41 height 23
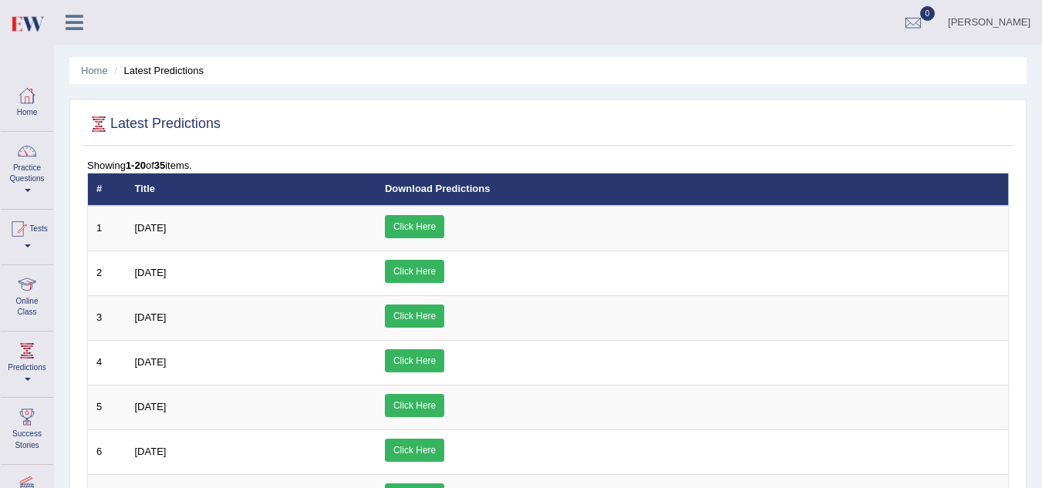
click at [69, 26] on icon at bounding box center [75, 22] width 18 height 20
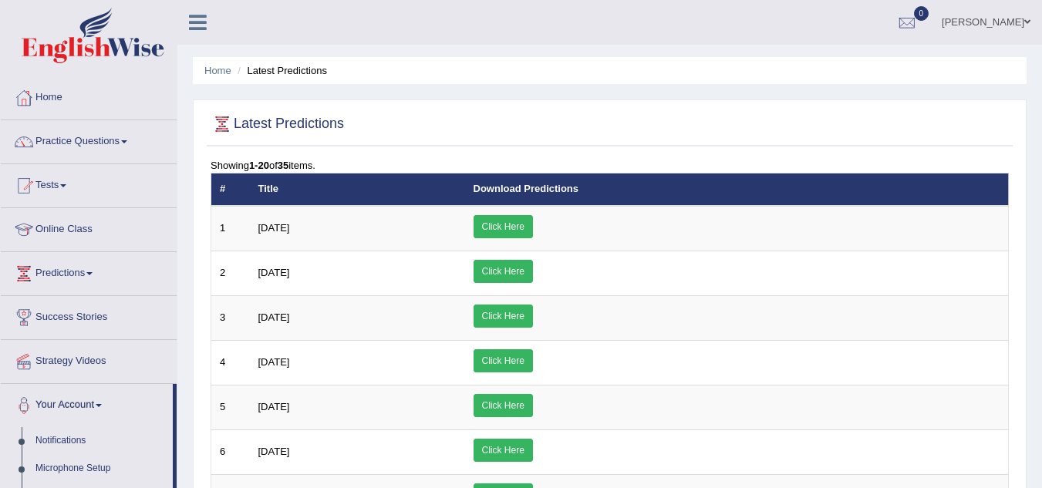
click at [199, 25] on icon at bounding box center [198, 22] width 18 height 20
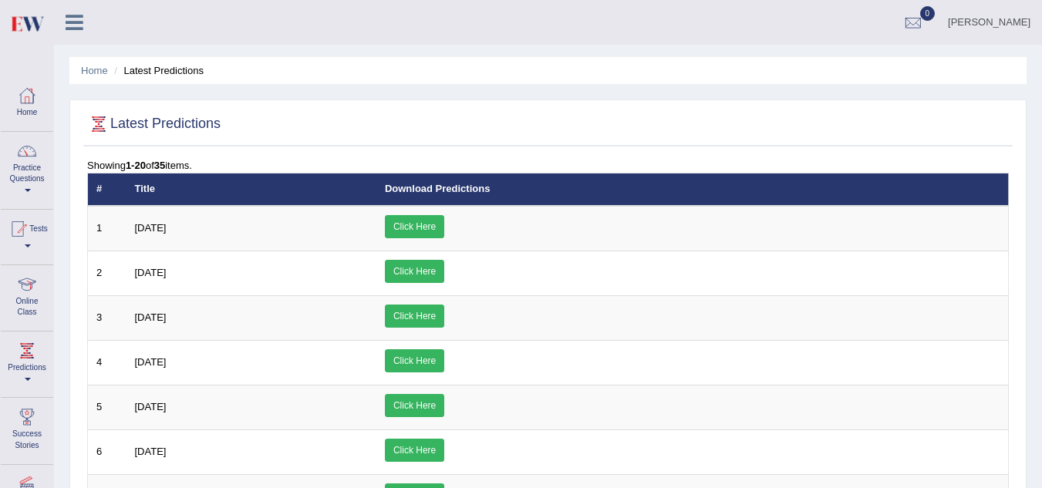
click at [86, 24] on link at bounding box center [74, 20] width 41 height 23
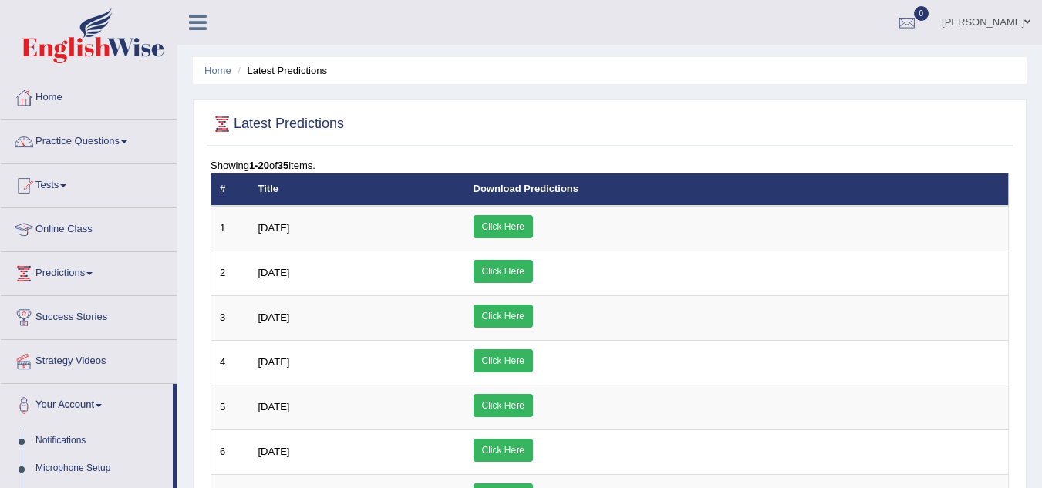
click at [193, 30] on icon at bounding box center [198, 22] width 18 height 20
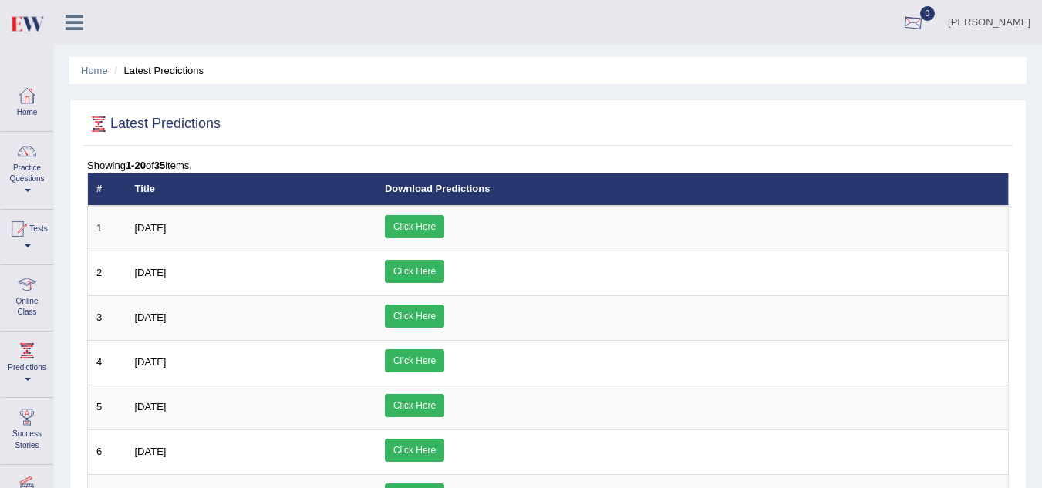
click at [924, 13] on div at bounding box center [912, 23] width 23 height 23
click at [74, 21] on icon at bounding box center [75, 22] width 18 height 20
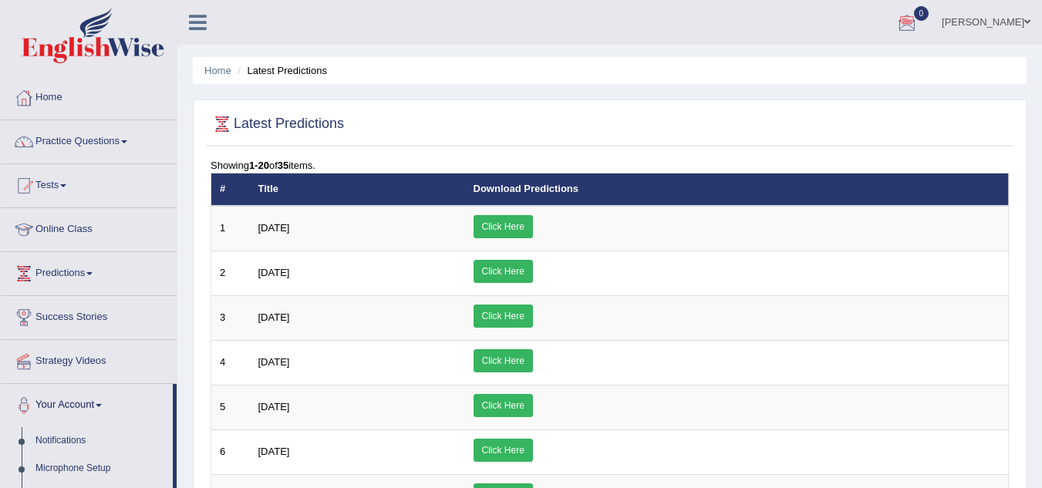
click at [192, 22] on icon at bounding box center [198, 22] width 18 height 20
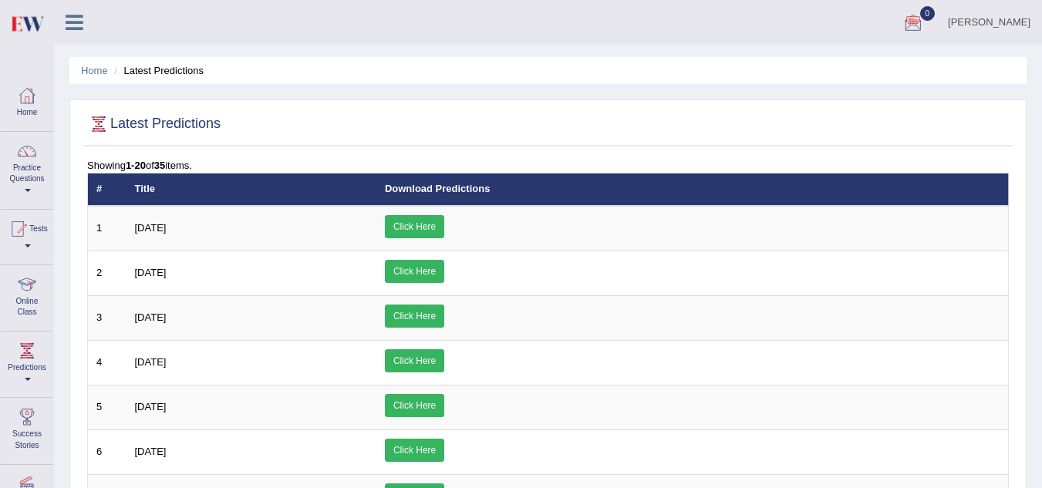
click at [68, 19] on icon at bounding box center [75, 22] width 18 height 20
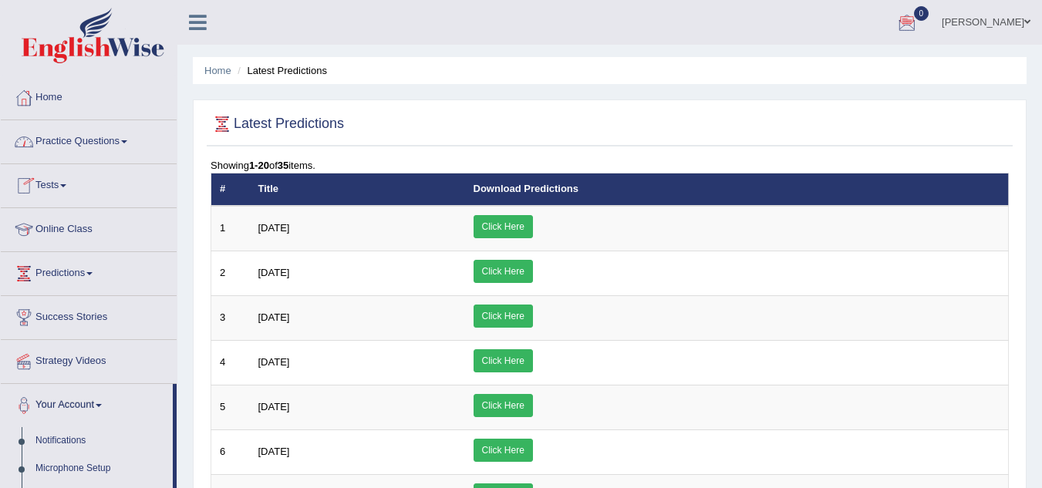
click at [59, 178] on link "Tests" at bounding box center [89, 183] width 176 height 39
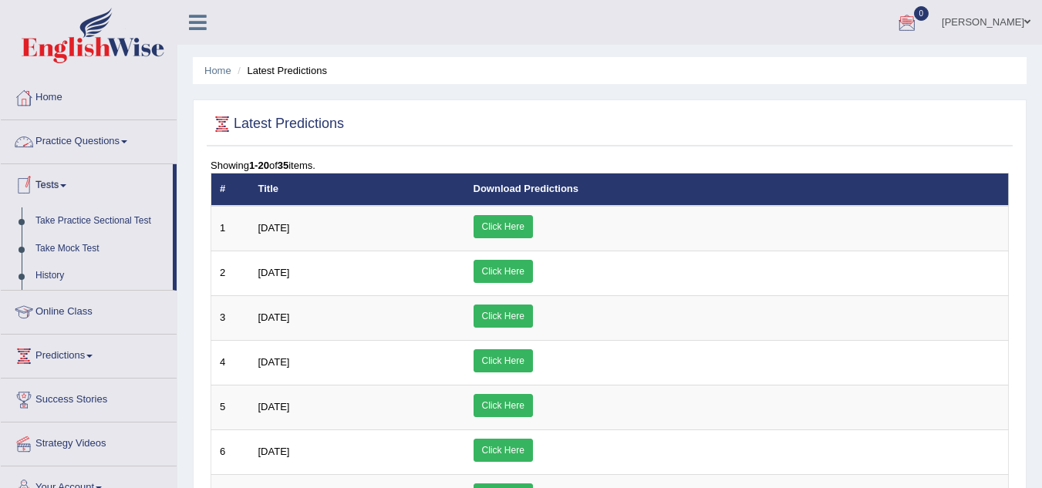
click at [118, 130] on link "Practice Questions" at bounding box center [89, 139] width 176 height 39
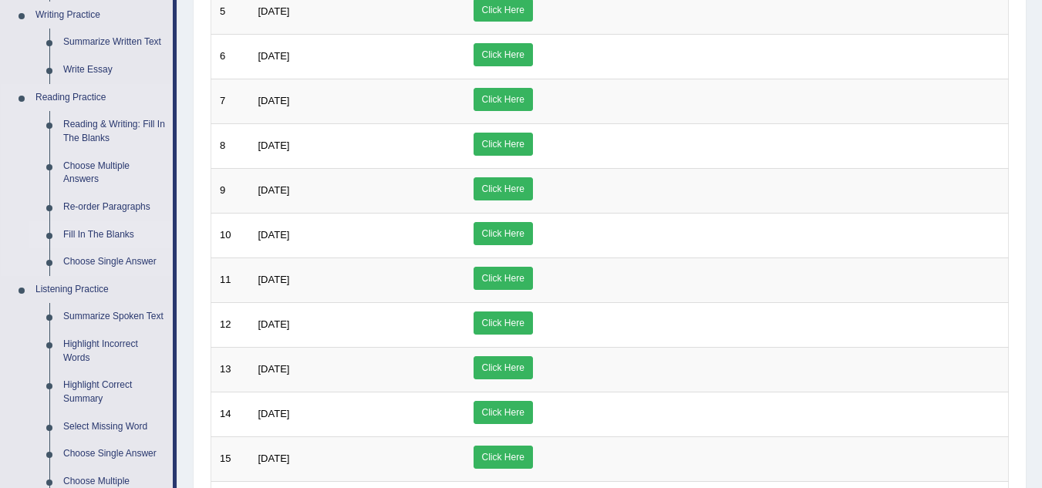
scroll to position [395, 0]
click at [77, 123] on link "Reading & Writing: Fill In The Blanks" at bounding box center [114, 132] width 116 height 41
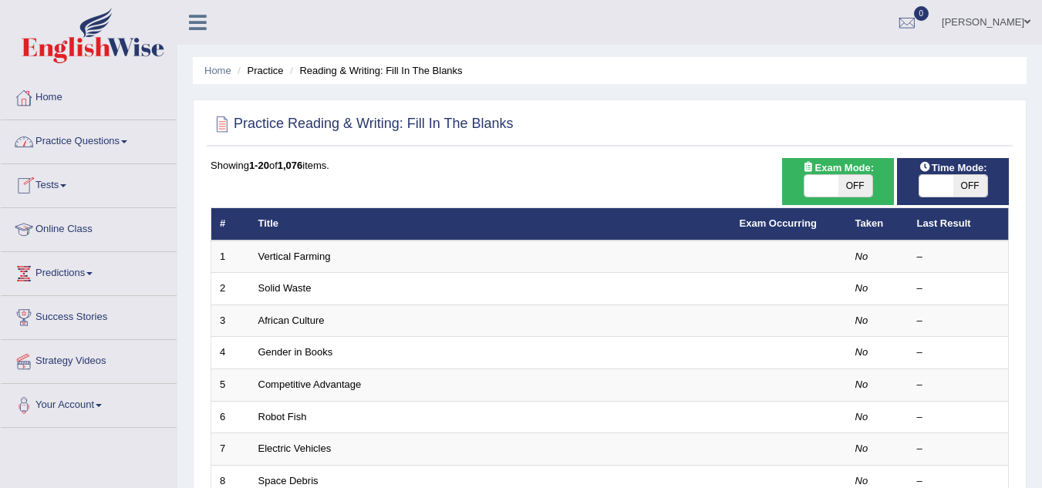
click at [33, 91] on div at bounding box center [23, 97] width 23 height 23
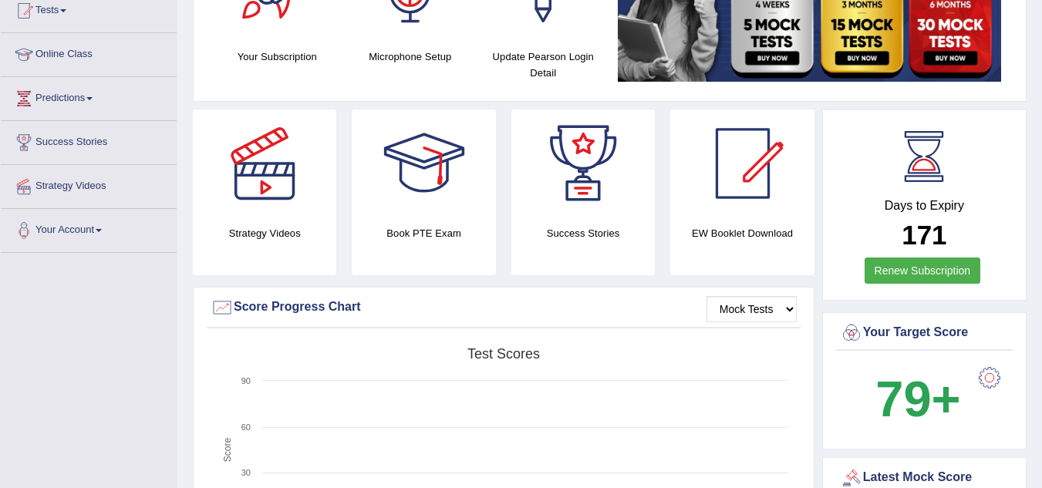
scroll to position [176, 0]
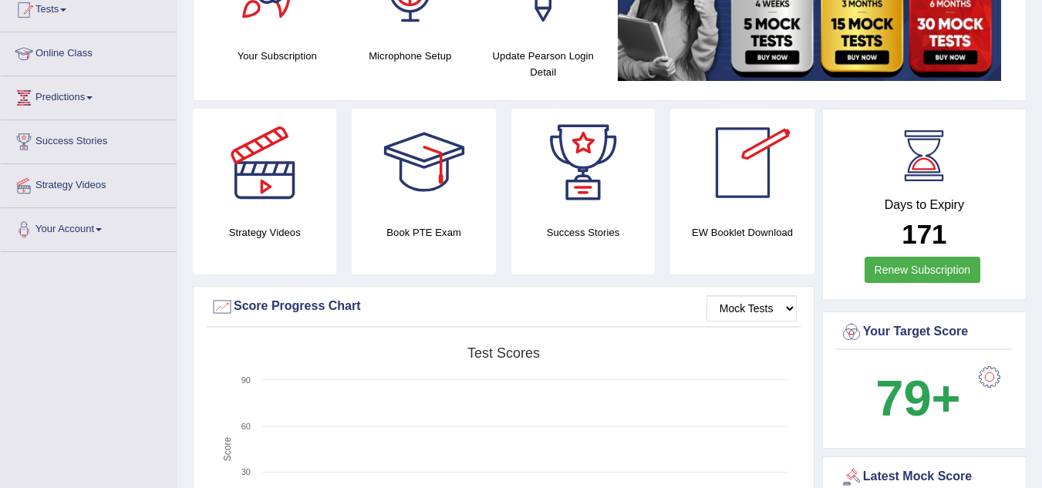
click at [655, 232] on h4 "EW Booklet Download" at bounding box center [582, 232] width 143 height 16
click at [743, 163] on div at bounding box center [743, 163] width 108 height 108
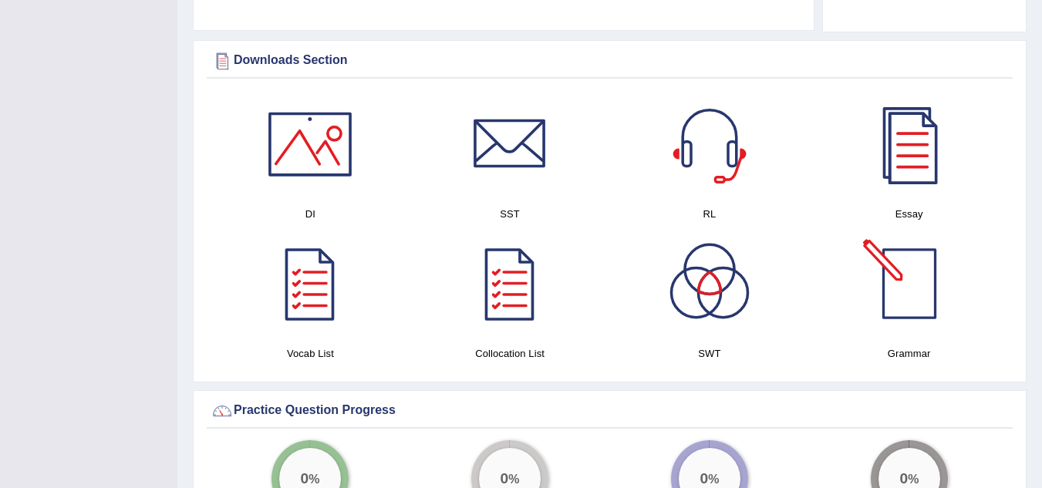
scroll to position [737, 0]
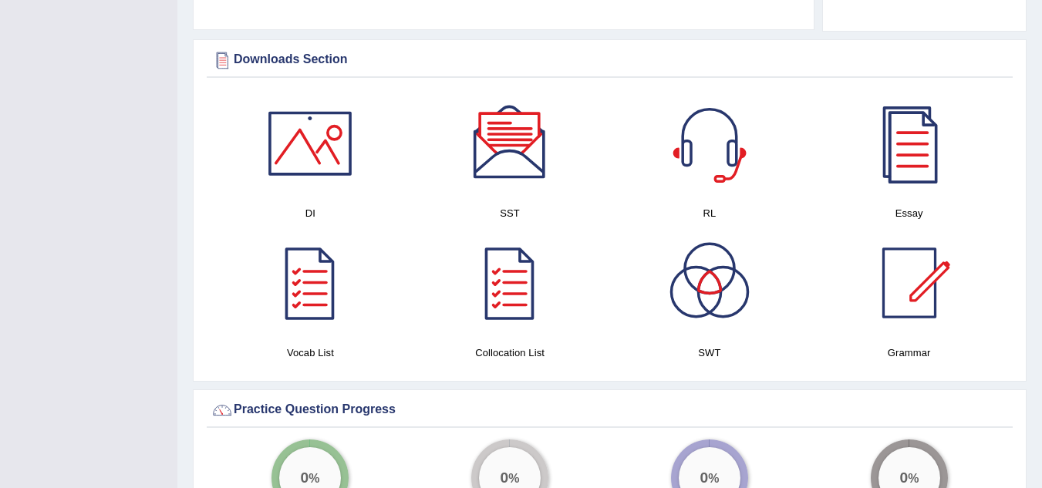
click at [288, 153] on div at bounding box center [310, 143] width 108 height 108
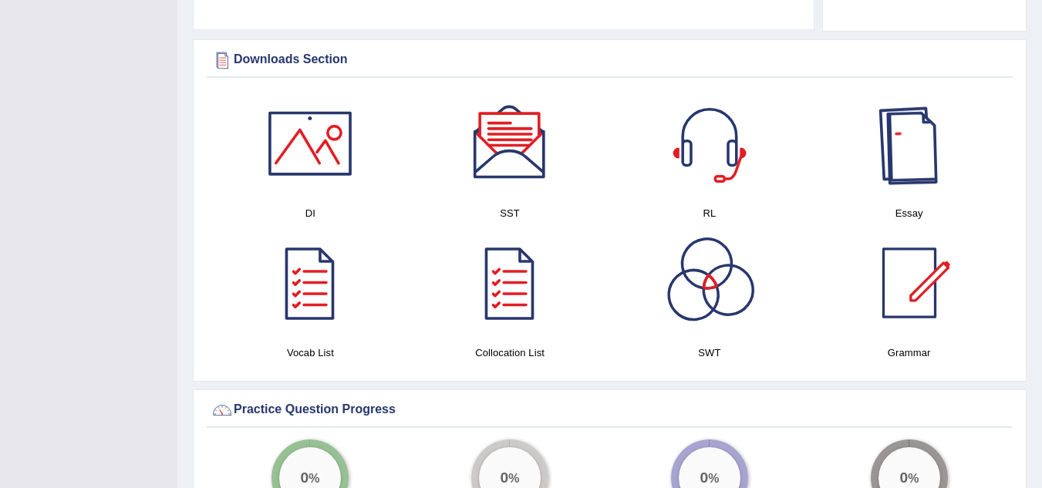
click at [914, 143] on div at bounding box center [909, 143] width 108 height 108
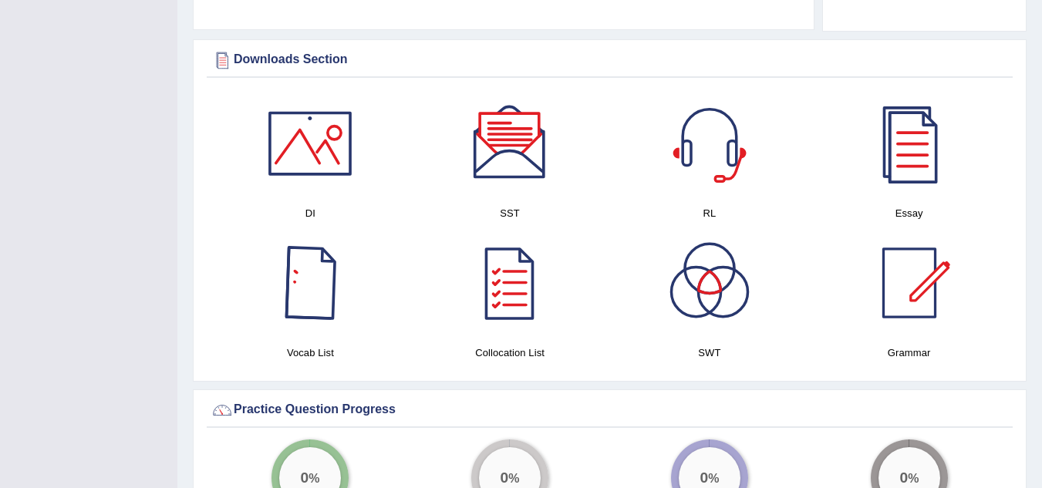
click at [309, 294] on div at bounding box center [310, 283] width 108 height 108
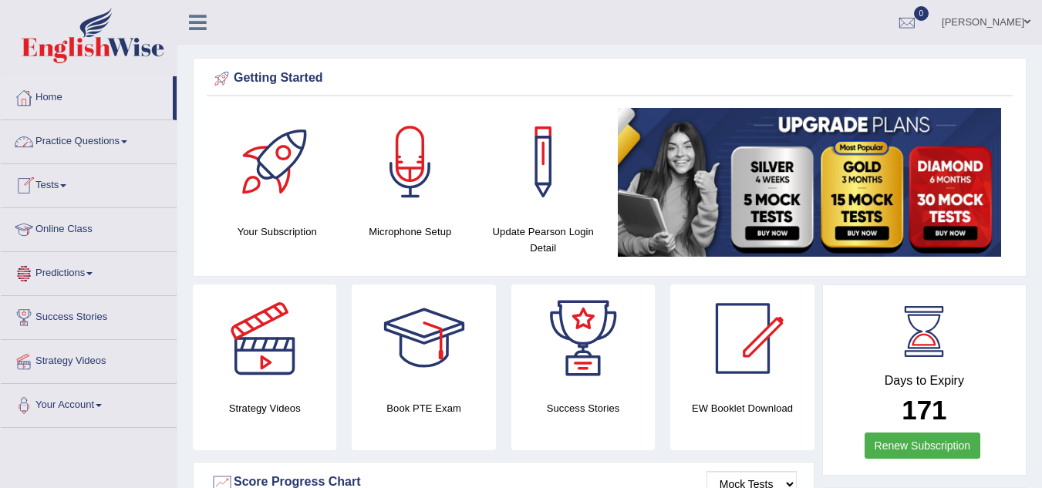
click at [48, 93] on link "Home" at bounding box center [87, 95] width 172 height 39
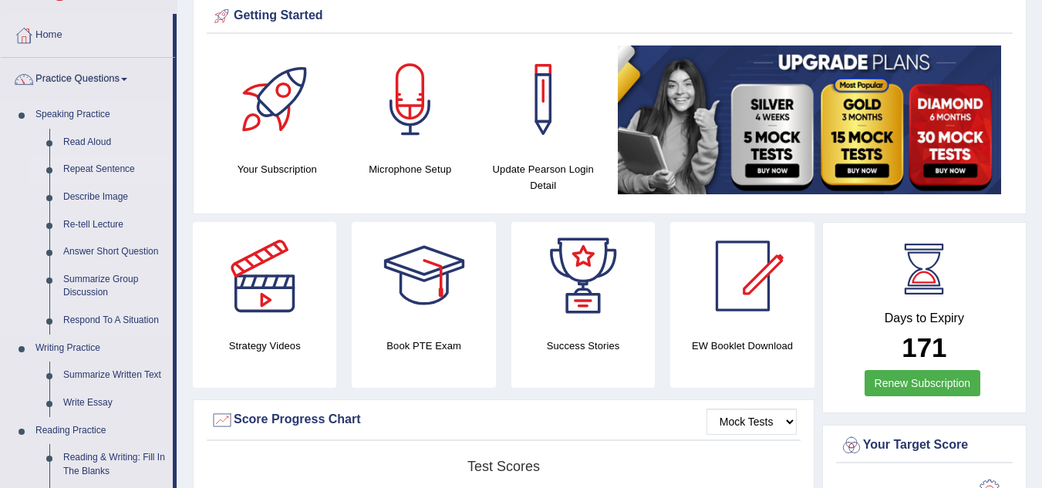
scroll to position [63, 0]
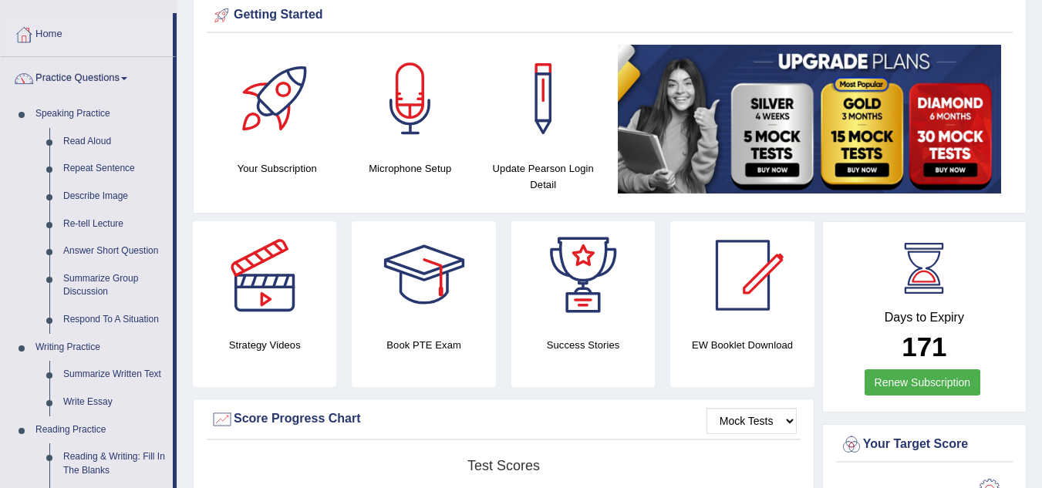
click at [923, 384] on link "Renew Subscription" at bounding box center [922, 382] width 116 height 26
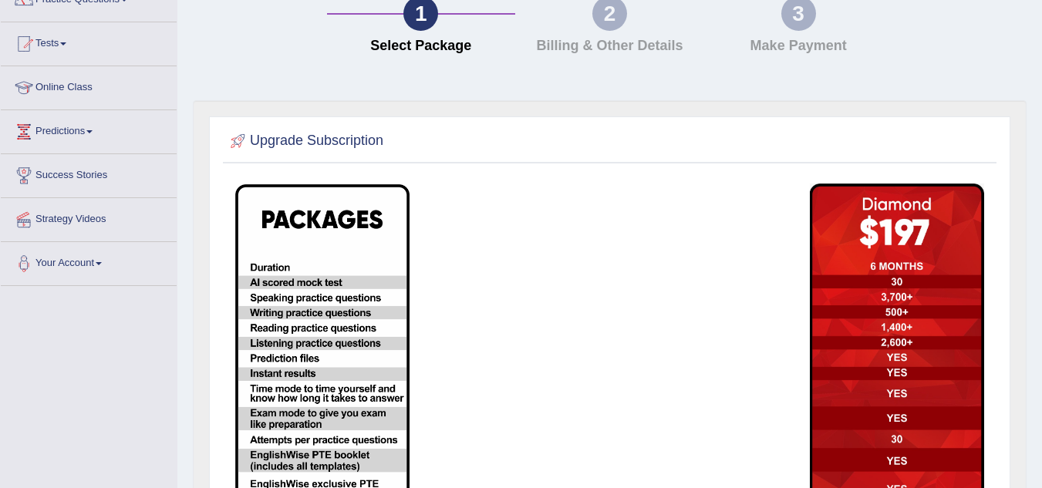
scroll to position [160, 0]
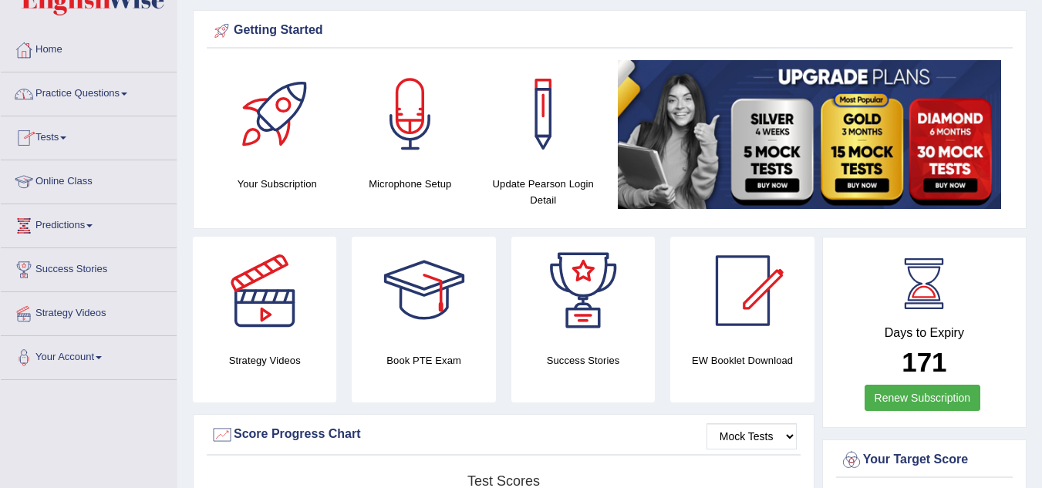
scroll to position [49, 0]
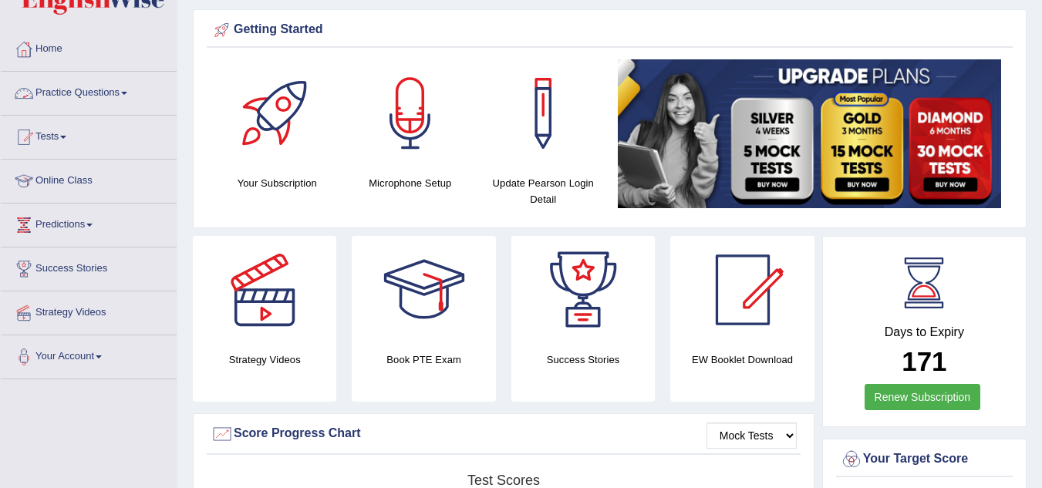
click at [81, 104] on link "Practice Questions" at bounding box center [89, 91] width 176 height 39
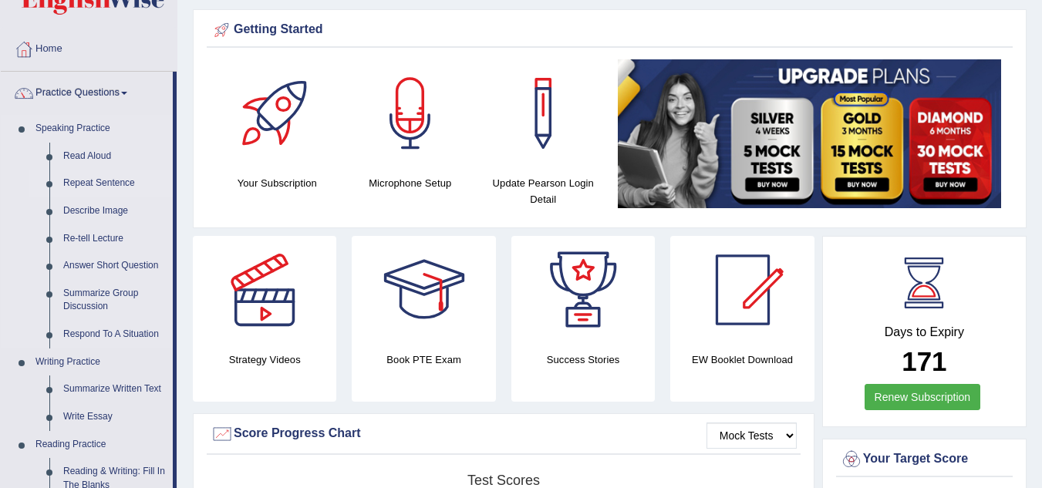
click at [93, 180] on link "Repeat Sentence" at bounding box center [114, 184] width 116 height 28
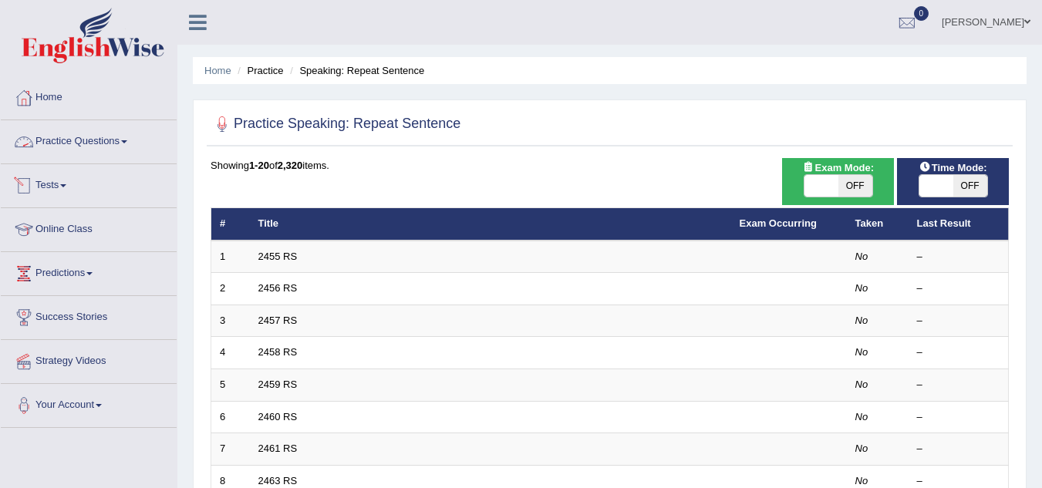
click at [101, 147] on link "Practice Questions" at bounding box center [89, 139] width 176 height 39
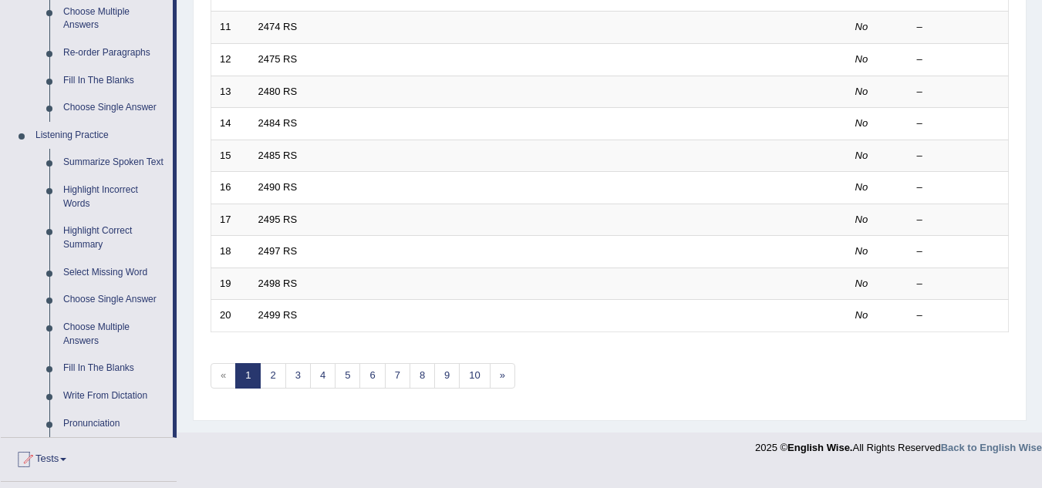
scroll to position [551, 0]
click at [81, 162] on link "Summarize Spoken Text" at bounding box center [114, 162] width 116 height 28
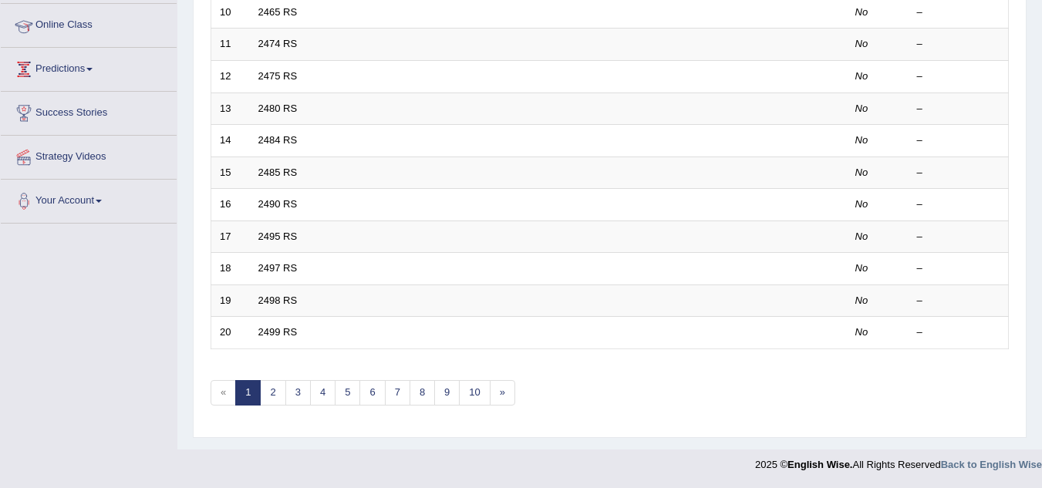
scroll to position [441, 0]
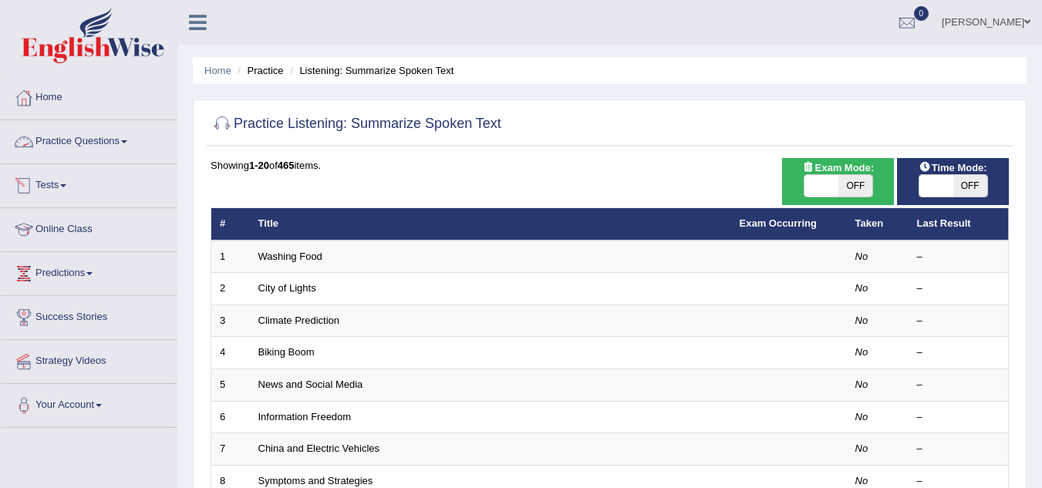
click at [81, 133] on link "Practice Questions" at bounding box center [89, 139] width 176 height 39
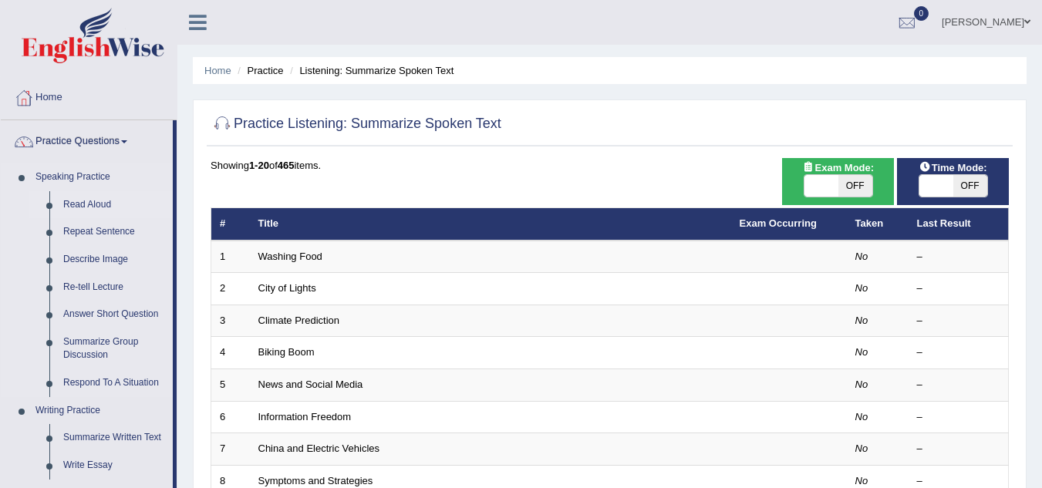
click at [83, 196] on link "Read Aloud" at bounding box center [114, 205] width 116 height 28
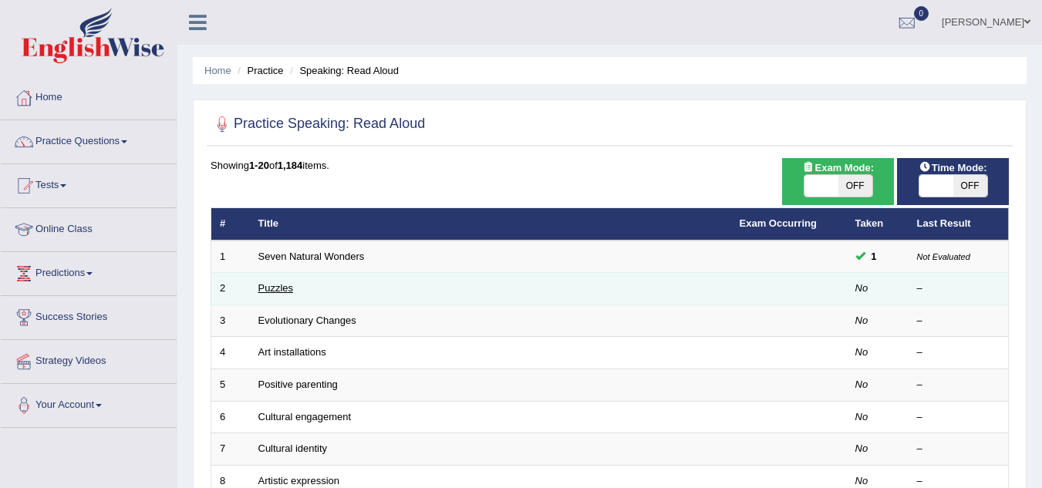
click at [271, 288] on link "Puzzles" at bounding box center [275, 288] width 35 height 12
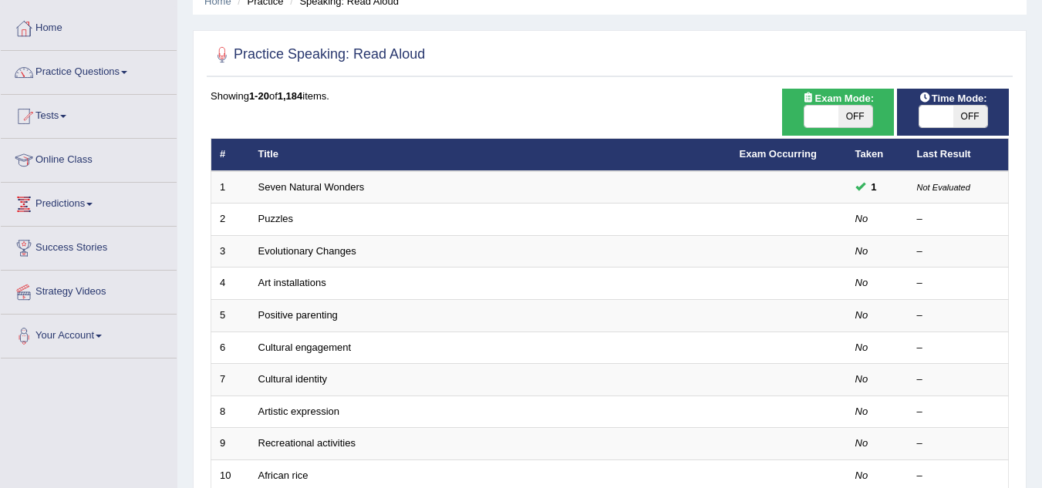
scroll to position [72, 0]
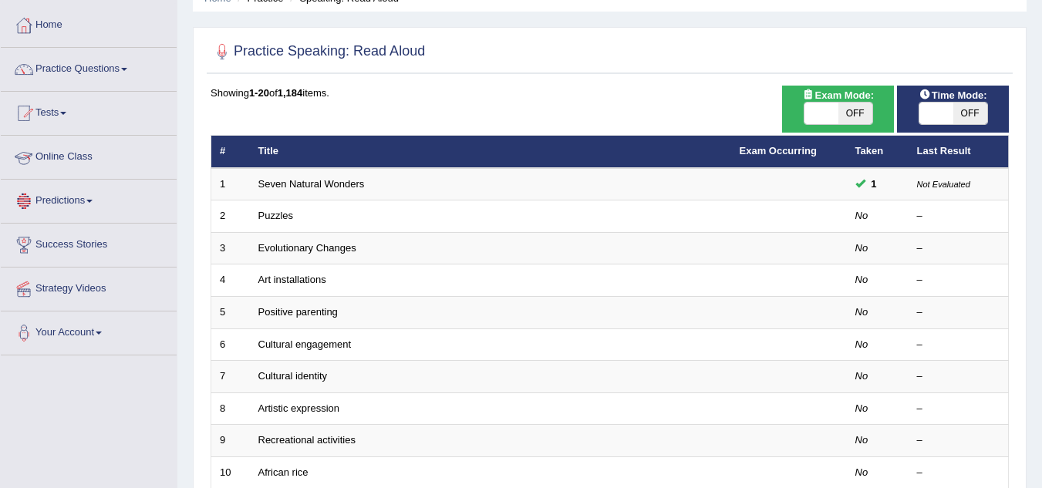
click at [79, 199] on link "Predictions" at bounding box center [89, 199] width 176 height 39
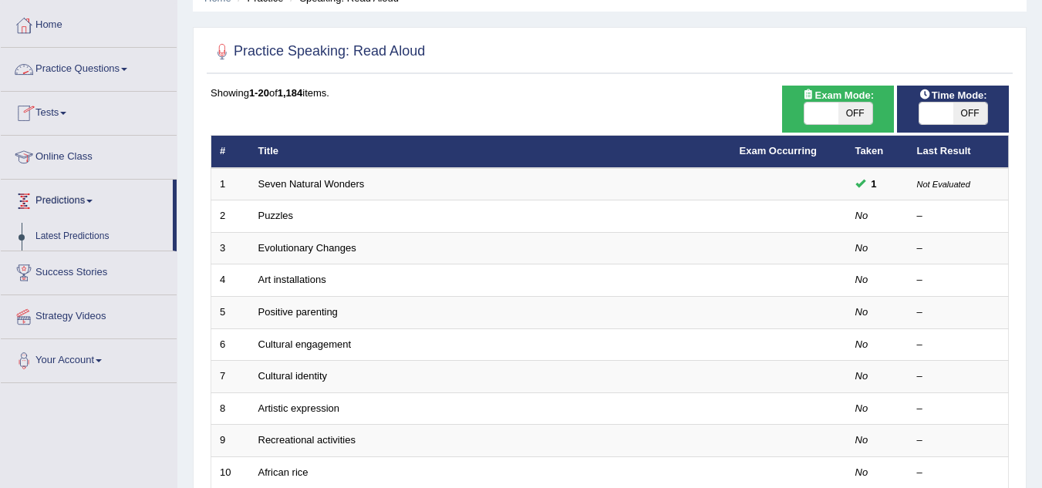
click at [123, 71] on link "Practice Questions" at bounding box center [89, 67] width 176 height 39
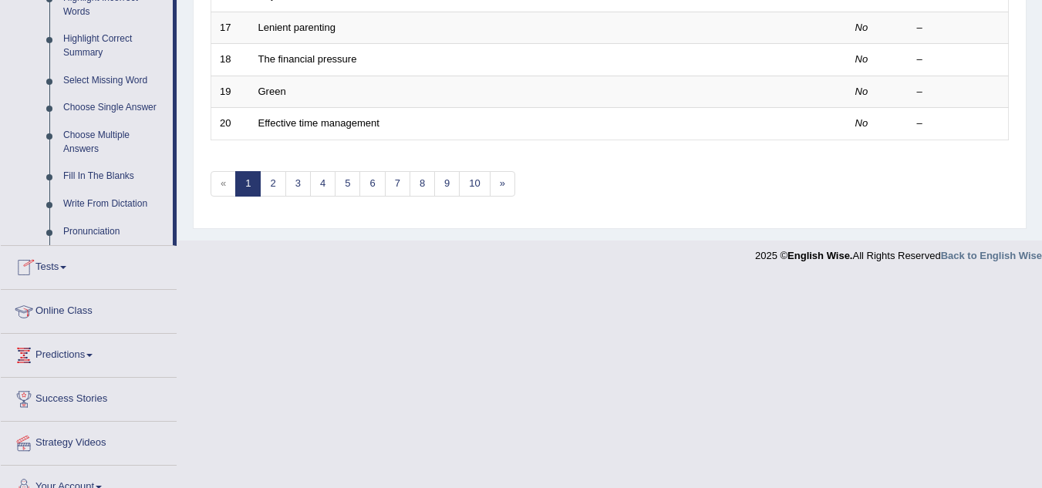
scroll to position [764, 0]
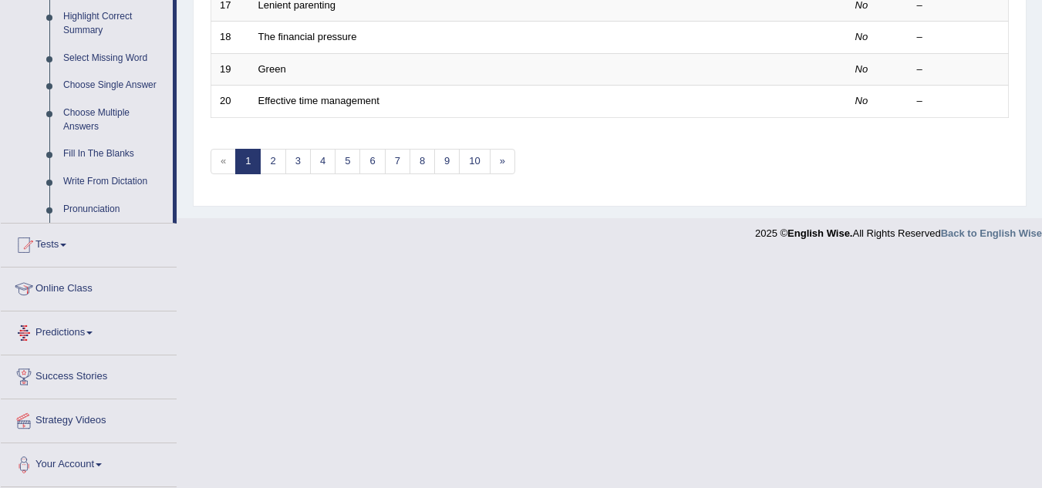
click at [80, 333] on link "Predictions" at bounding box center [89, 331] width 176 height 39
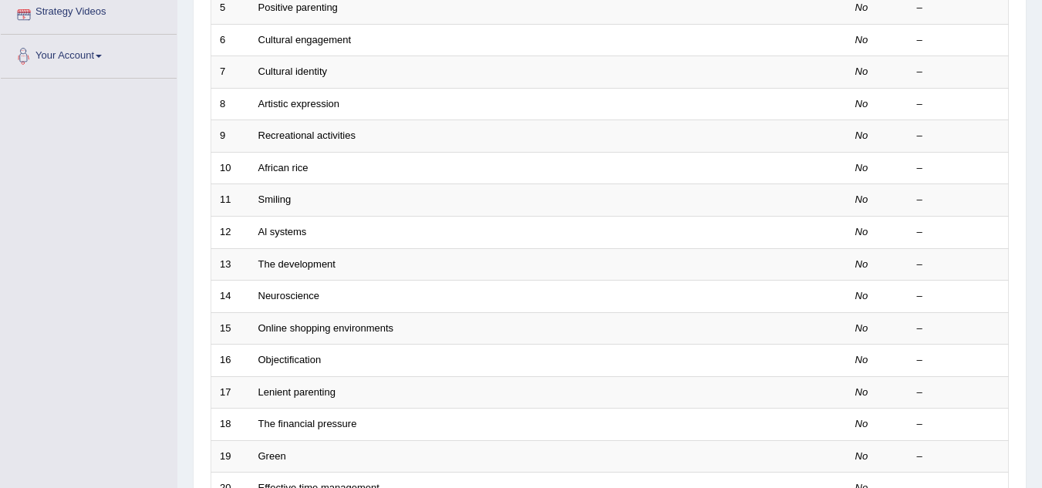
scroll to position [0, 0]
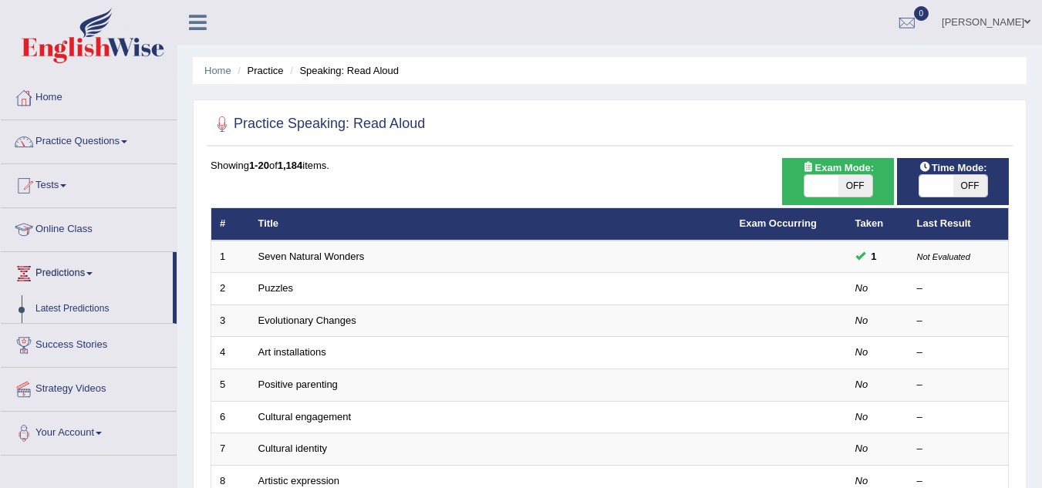
click at [121, 106] on link "Home" at bounding box center [89, 95] width 176 height 39
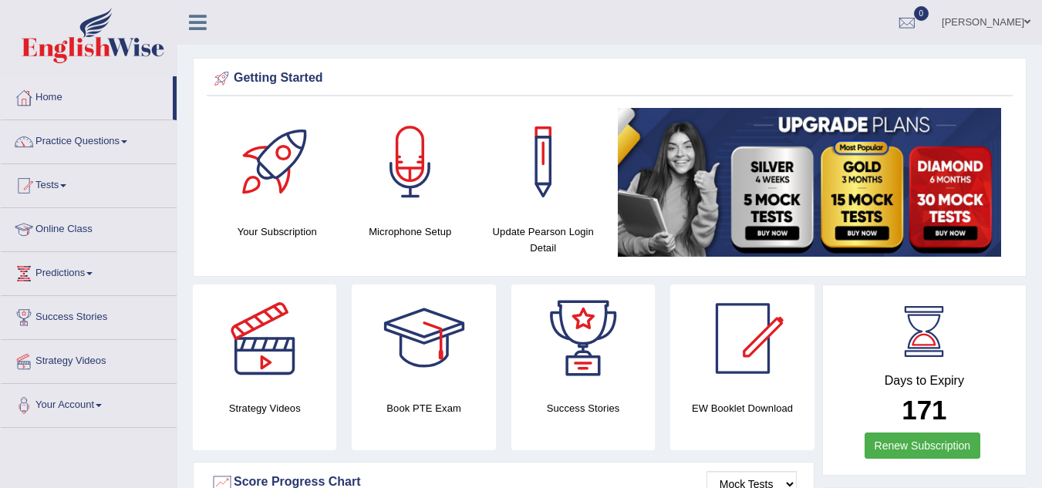
click at [0, 15] on div at bounding box center [88, 38] width 177 height 76
drag, startPoint x: 0, startPoint y: 15, endPoint x: 85, endPoint y: 50, distance: 91.9
click at [85, 50] on div at bounding box center [88, 38] width 177 height 76
click at [80, 227] on link "Online Class" at bounding box center [89, 227] width 176 height 39
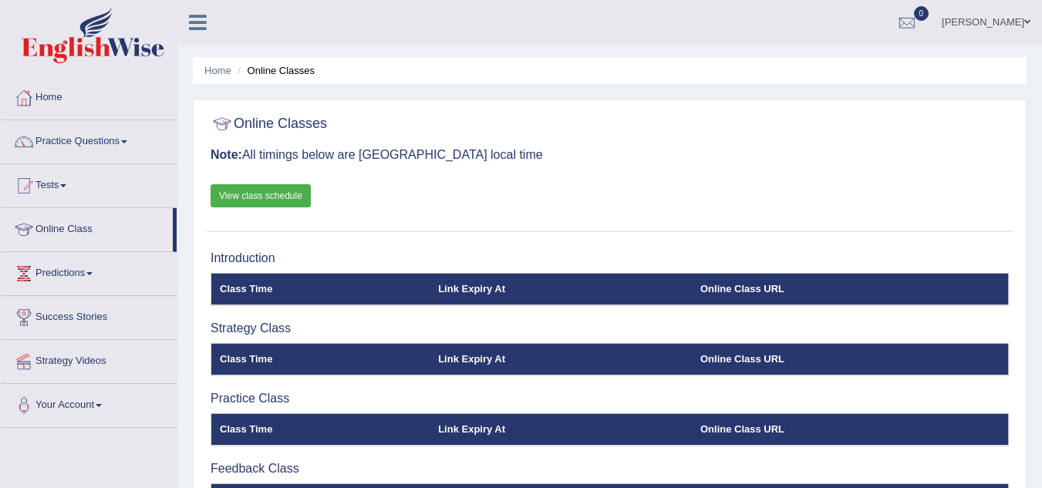
scroll to position [122, 0]
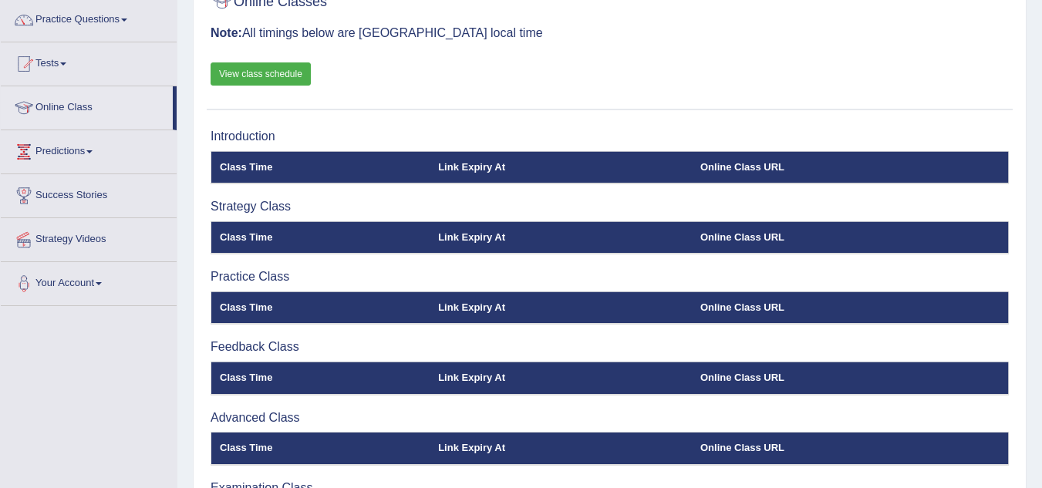
click at [261, 66] on link "View class schedule" at bounding box center [260, 73] width 100 height 23
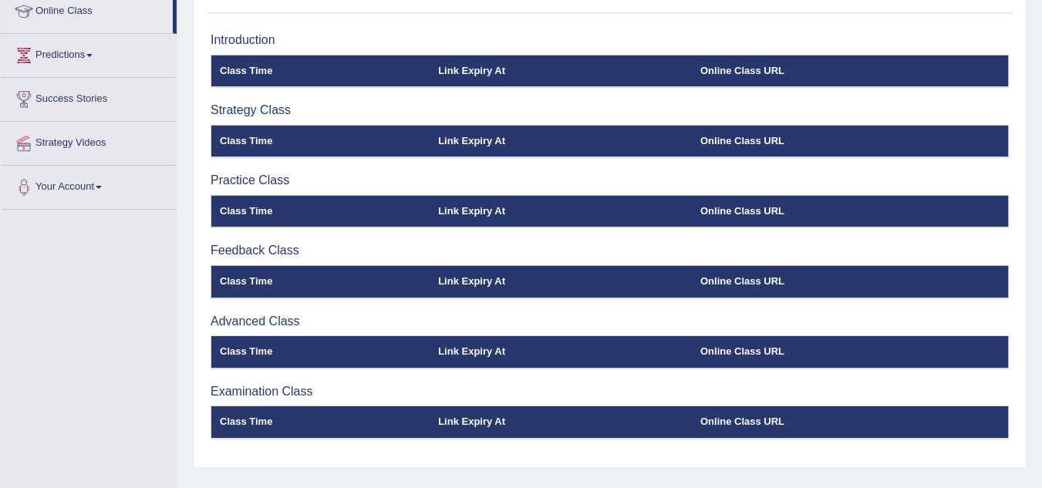
scroll to position [219, 0]
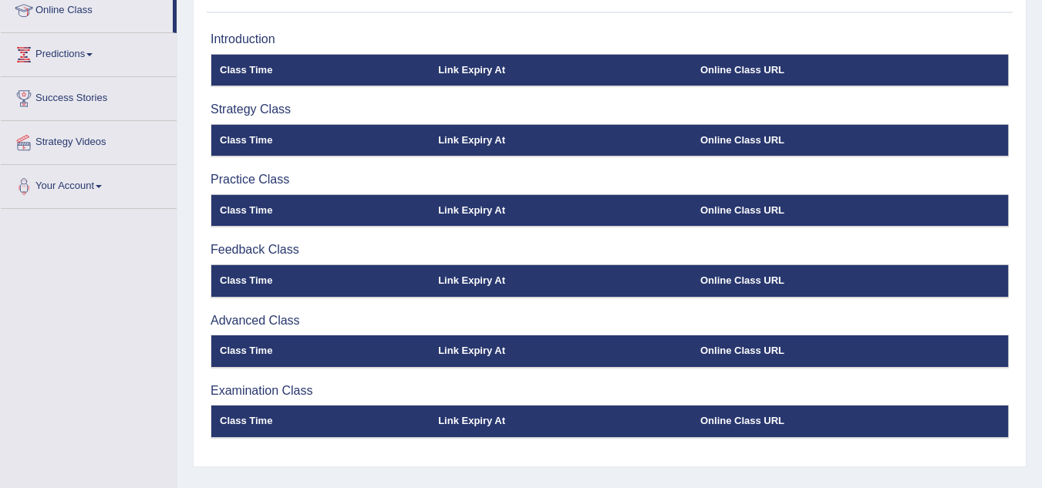
click at [256, 180] on h3 "Practice Class" at bounding box center [609, 180] width 798 height 14
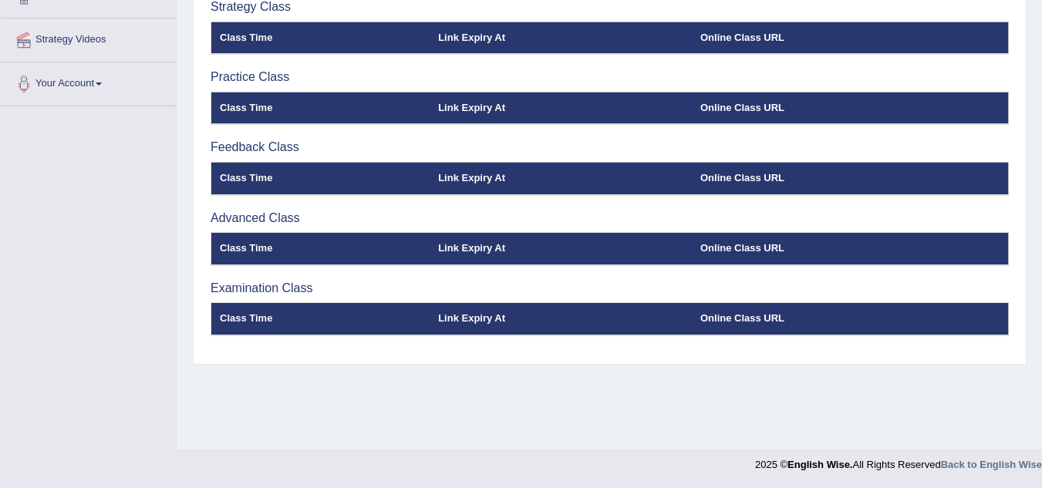
scroll to position [0, 0]
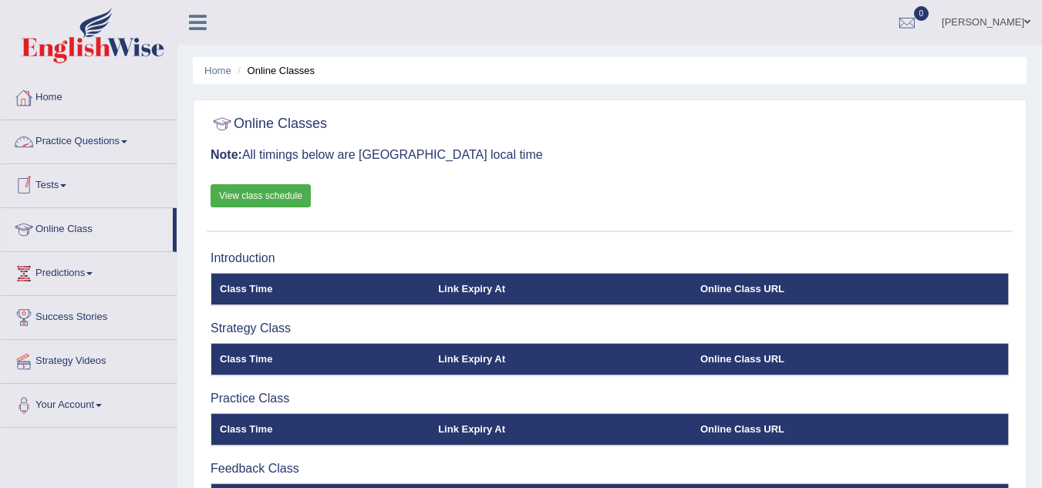
click at [248, 192] on link "View class schedule" at bounding box center [260, 195] width 100 height 23
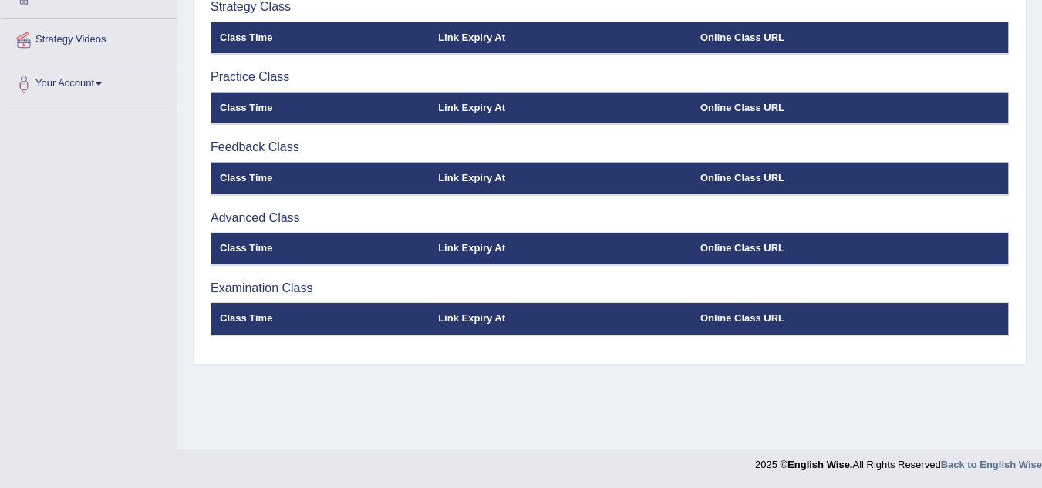
scroll to position [322, 0]
